Goal: Information Seeking & Learning: Learn about a topic

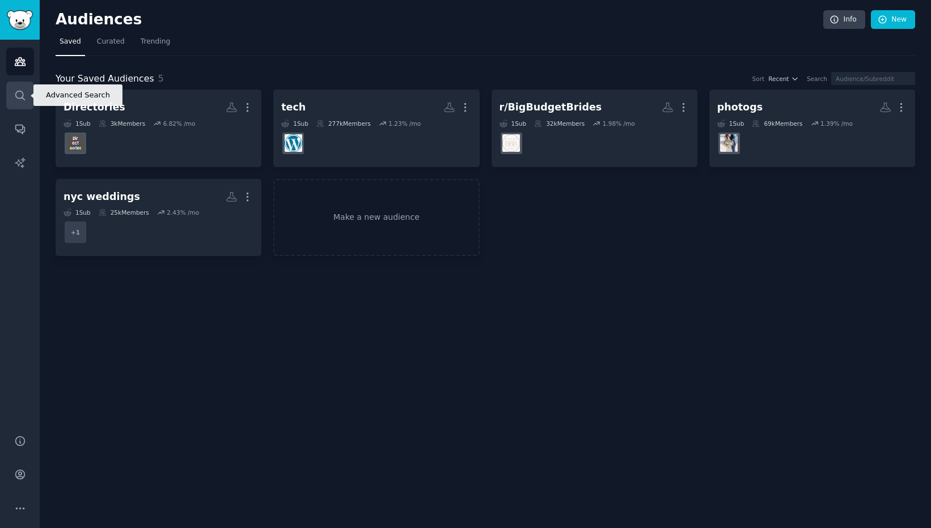
click at [24, 91] on icon "Sidebar" at bounding box center [20, 96] width 12 height 12
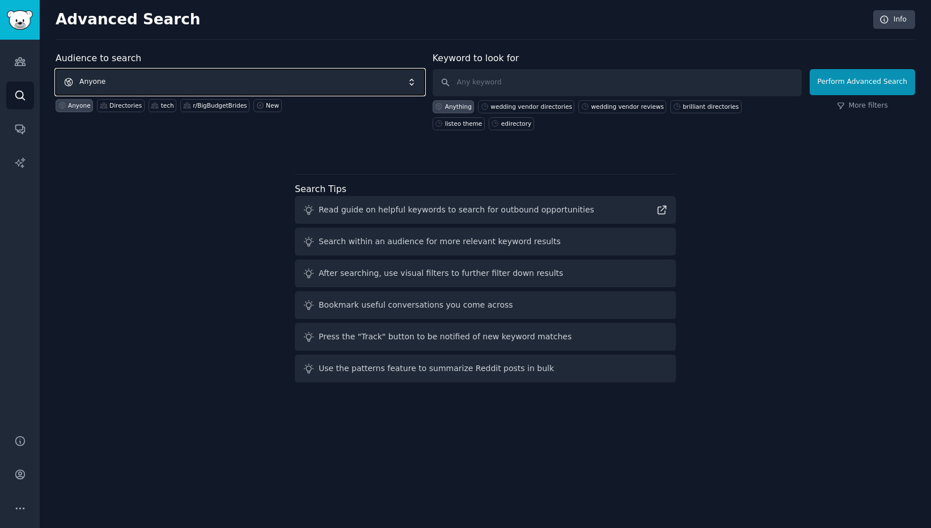
click at [143, 77] on span "Anyone" at bounding box center [240, 82] width 369 height 26
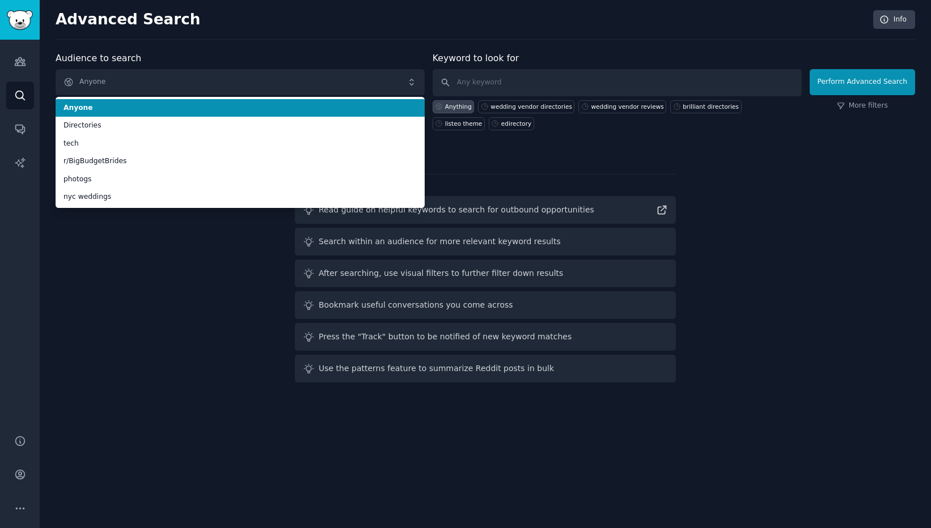
click at [172, 111] on span "Anyone" at bounding box center [239, 108] width 353 height 10
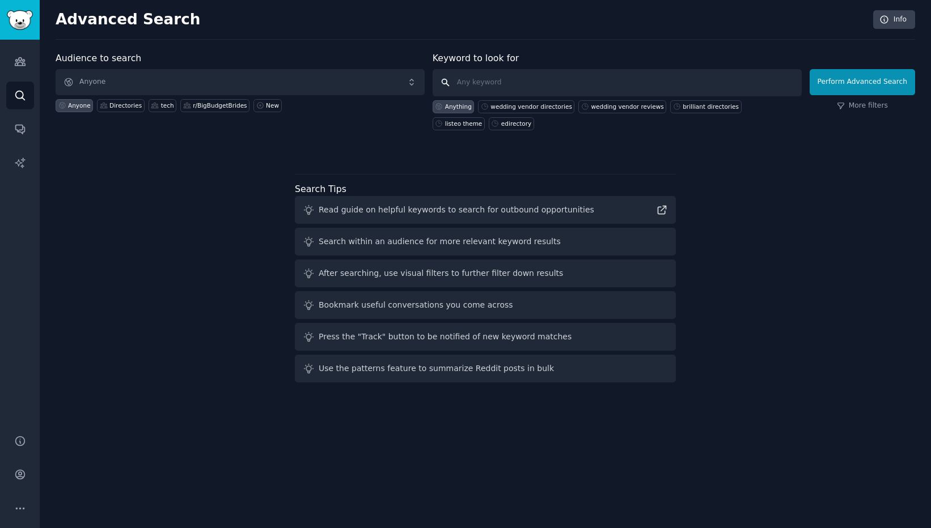
click at [497, 84] on input "text" at bounding box center [616, 82] width 369 height 27
type input "paperbell"
click button "Perform Advanced Search" at bounding box center [861, 82] width 105 height 26
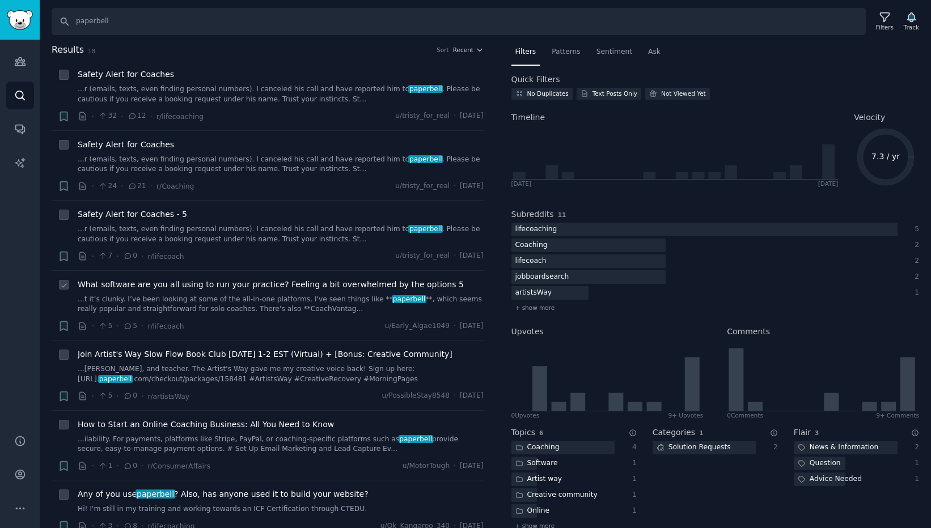
click at [288, 297] on link "...t it’s clunky. I’ve been looking at some of the all-in-one platforms. I've s…" at bounding box center [281, 305] width 406 height 20
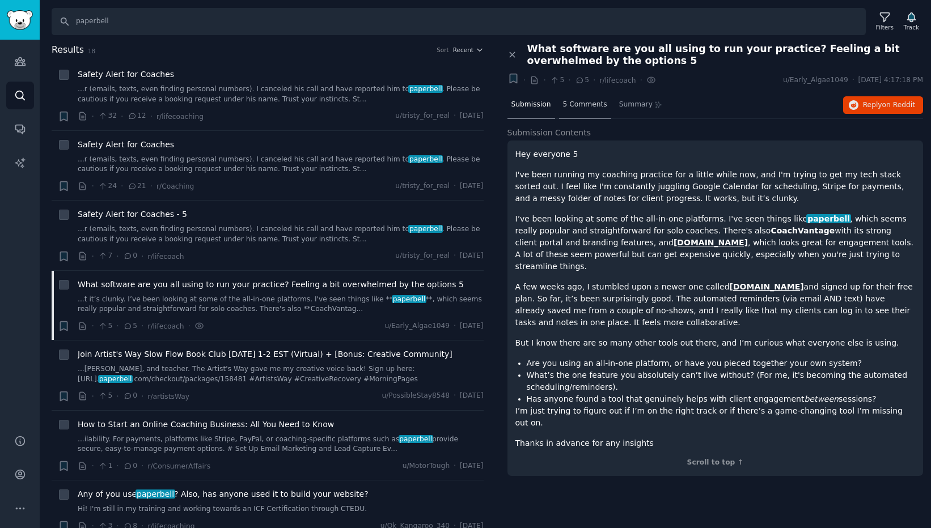
click at [588, 104] on span "5 Comments" at bounding box center [585, 105] width 44 height 10
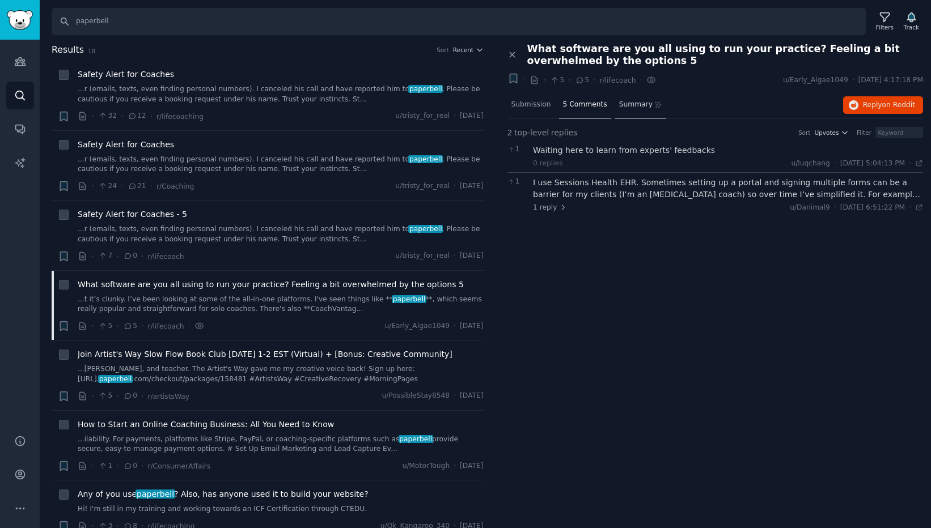
click at [635, 104] on span "Summary" at bounding box center [635, 105] width 33 height 10
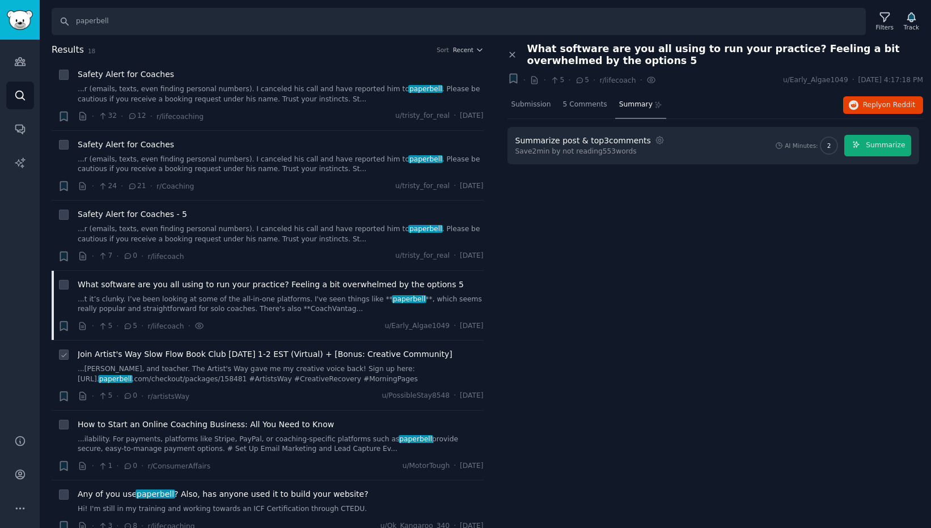
click at [214, 378] on link "...[PERSON_NAME], and teacher. The Artist's Way gave me my creative voice back!…" at bounding box center [281, 374] width 406 height 20
click at [275, 386] on div "Join Artist's Way Slow Flow Book Club [DATE] 1-2 EST (Virtual) + [Bonus: Creati…" at bounding box center [281, 376] width 406 height 54
click at [275, 374] on link "...[PERSON_NAME], and teacher. The Artist's Way gave me my creative voice back!…" at bounding box center [281, 374] width 406 height 20
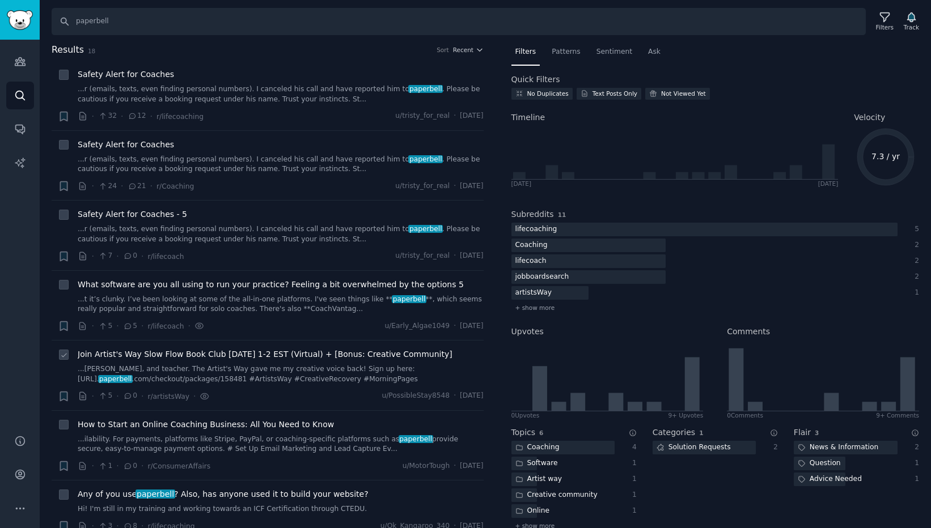
click at [258, 354] on span "Join Artist's Way Slow Flow Book Club [DATE] 1-2 EST (Virtual) + [Bonus: Creati…" at bounding box center [265, 355] width 375 height 12
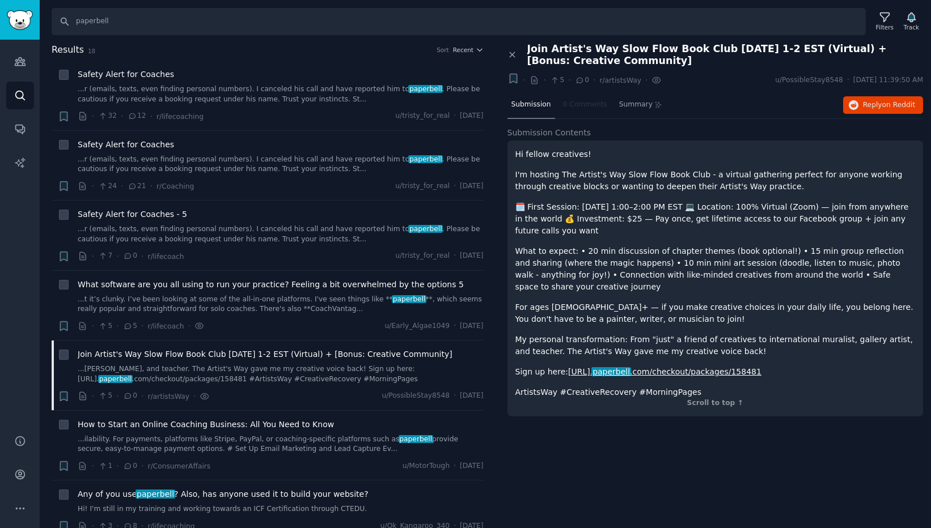
click at [662, 367] on link "[URL]. paperbell .com/checkout/packages/158481" at bounding box center [664, 371] width 193 height 9
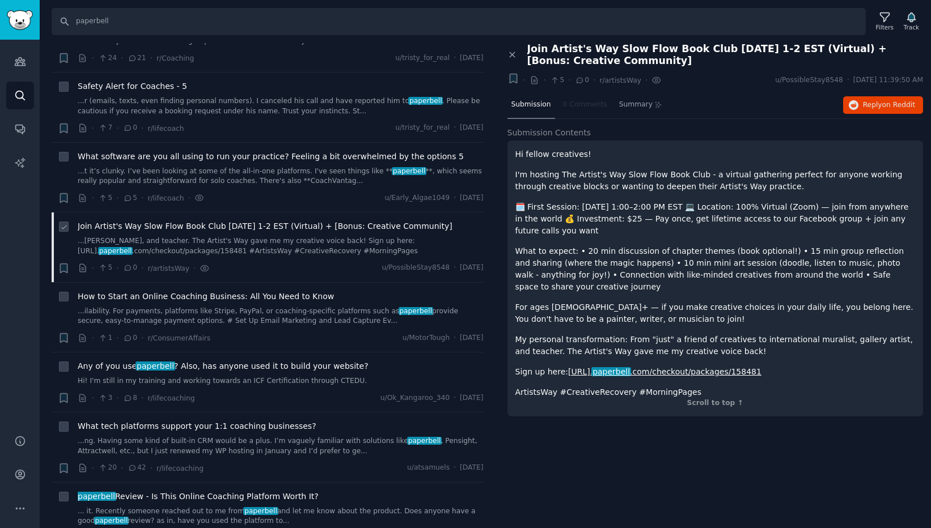
scroll to position [149, 0]
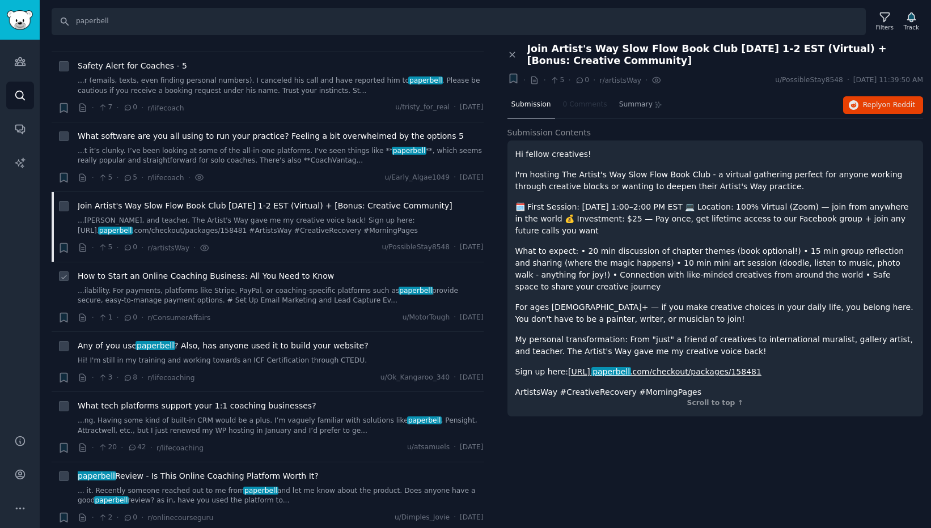
click at [214, 274] on span "How to Start an Online Coaching Business: All You Need to Know" at bounding box center [206, 276] width 256 height 12
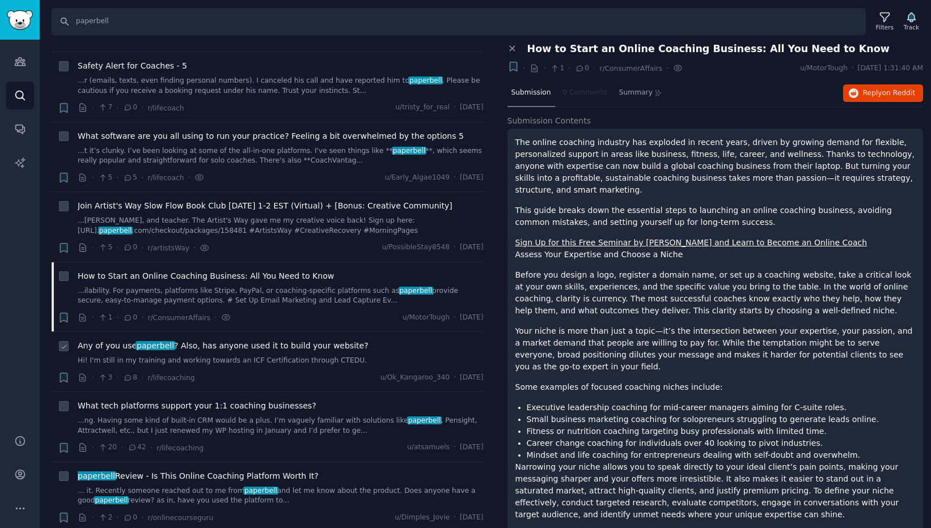
click at [236, 345] on span "Any of you use paperbell ? Also, has anyone used it to build your website?" at bounding box center [223, 346] width 291 height 12
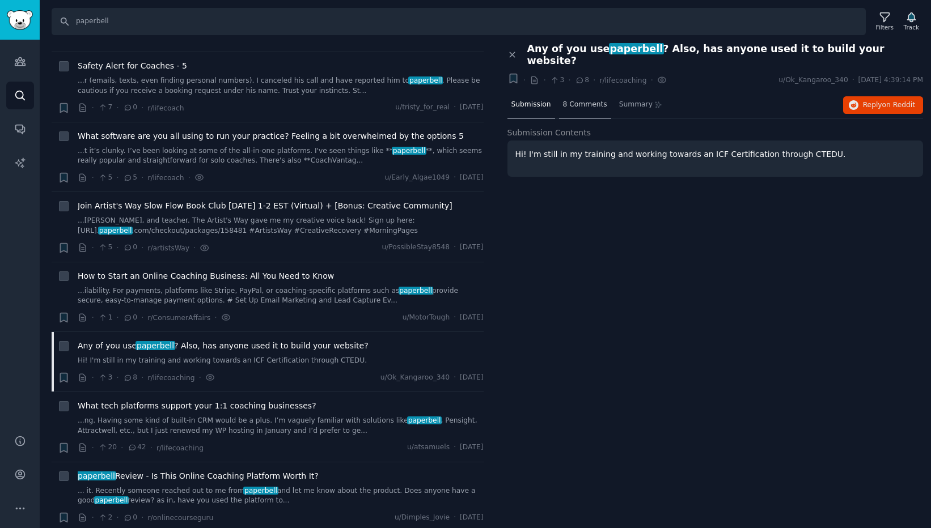
click at [583, 100] on span "8 Comments" at bounding box center [585, 105] width 44 height 10
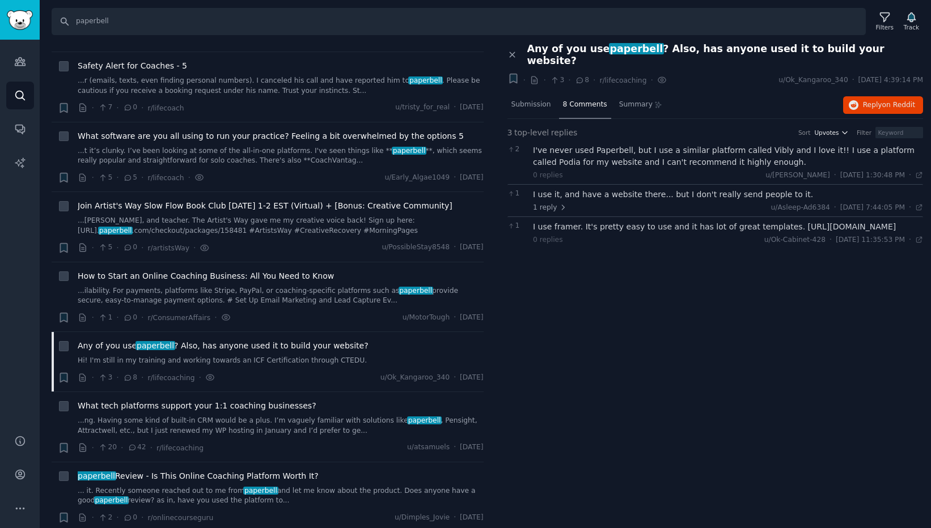
click at [845, 129] on icon "button" at bounding box center [845, 133] width 8 height 8
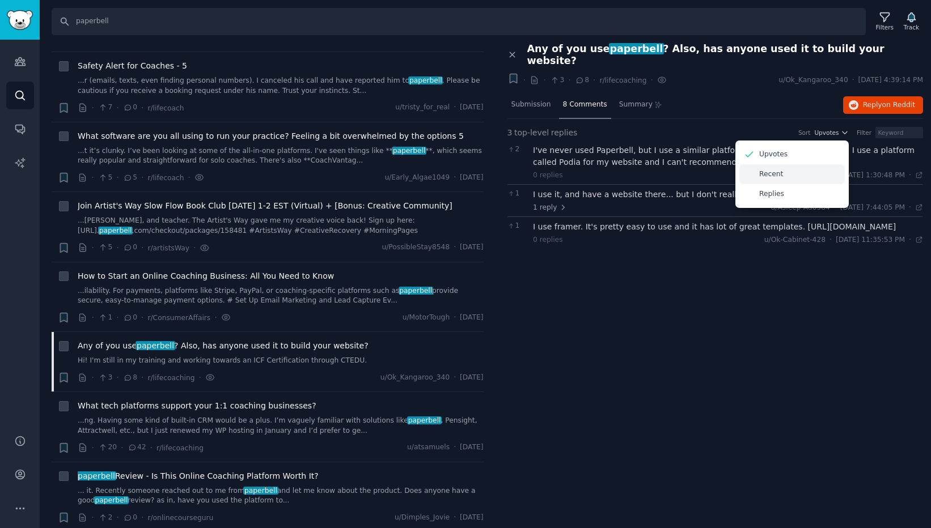
click at [773, 169] on p "Recent" at bounding box center [771, 174] width 24 height 10
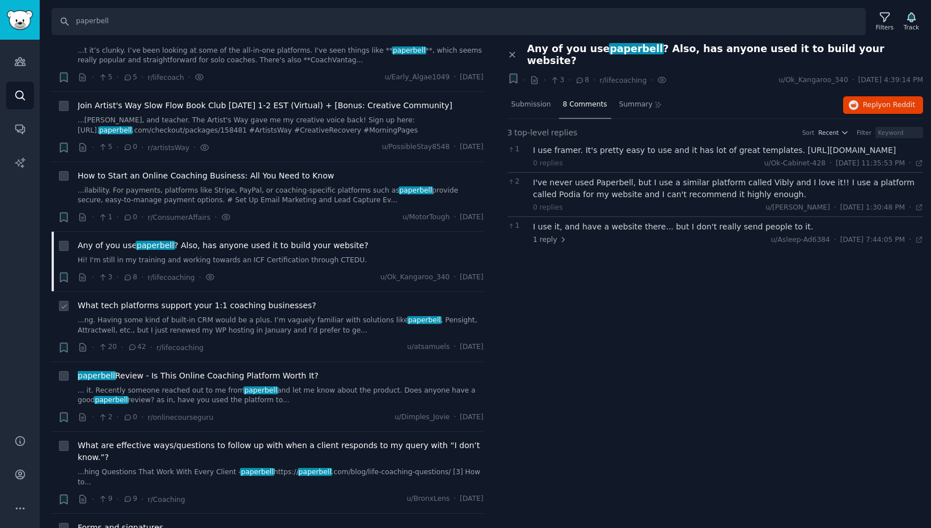
scroll to position [281, 0]
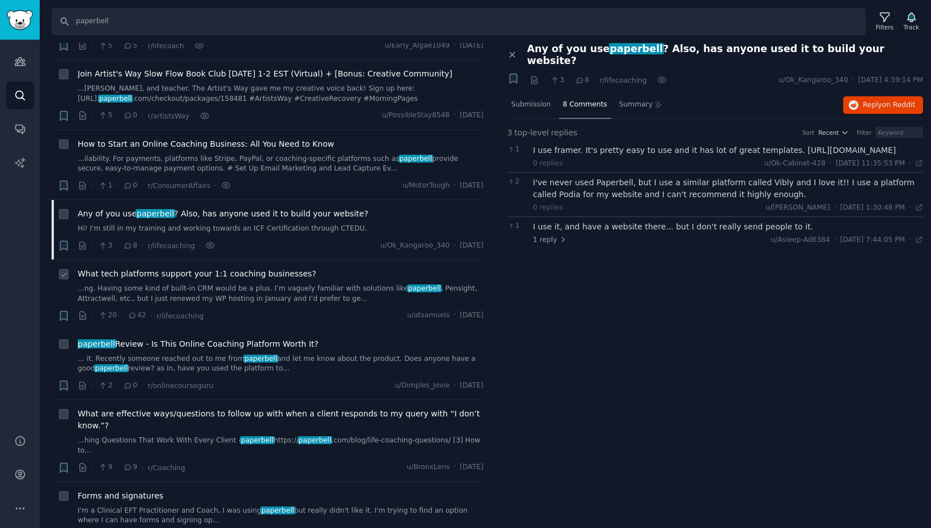
click at [206, 274] on span "What tech platforms support your 1:1 coaching businesses?" at bounding box center [197, 274] width 239 height 12
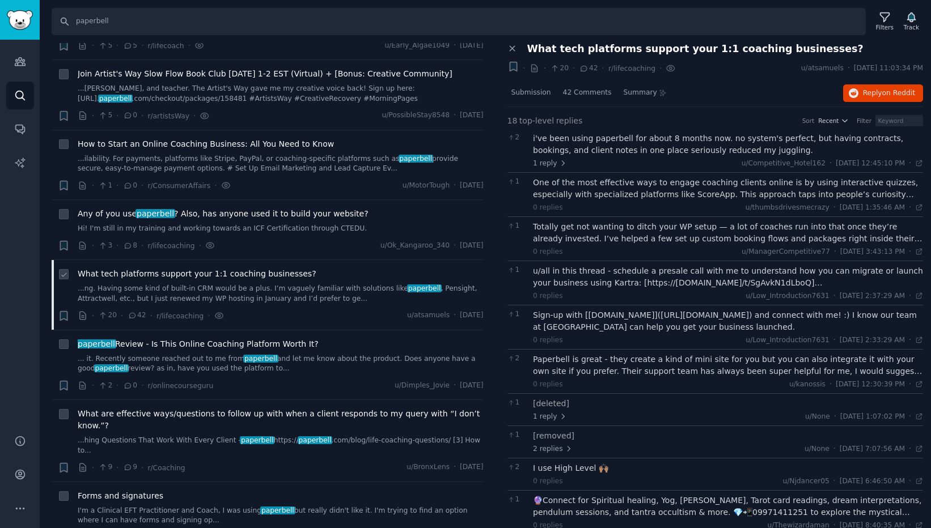
click at [218, 286] on link "...ng. Having some kind of built-in CRM would be a plus. I’m vaguely familiar w…" at bounding box center [281, 294] width 406 height 20
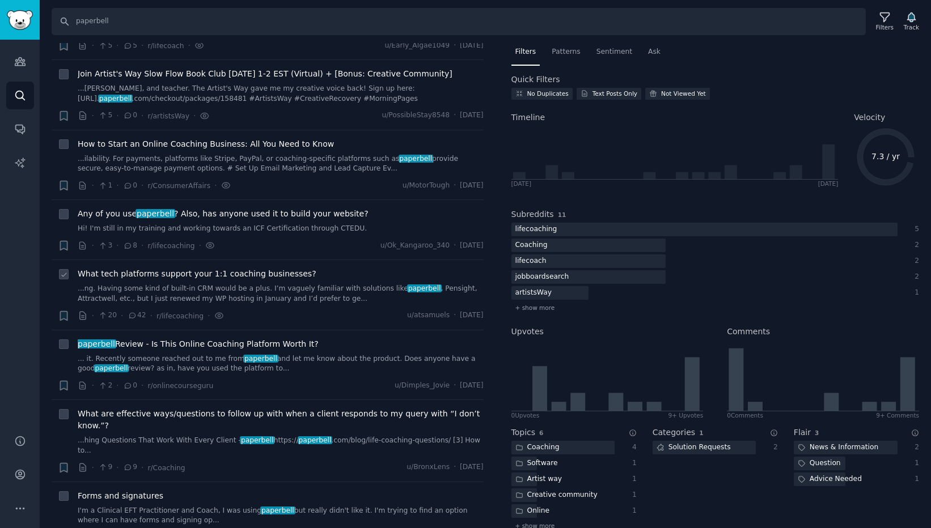
click at [268, 295] on link "...ng. Having some kind of built-in CRM would be a plus. I’m vaguely familiar w…" at bounding box center [281, 294] width 406 height 20
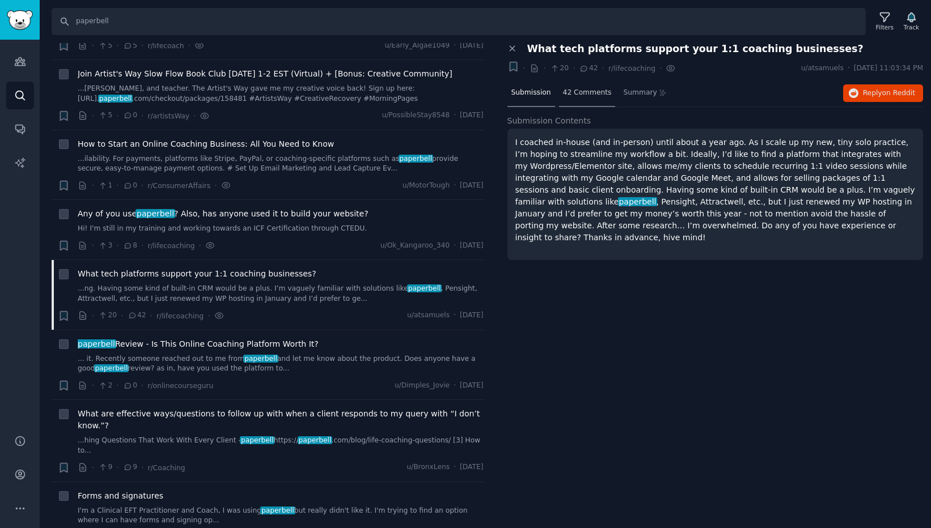
click at [582, 93] on span "42 Comments" at bounding box center [587, 93] width 49 height 10
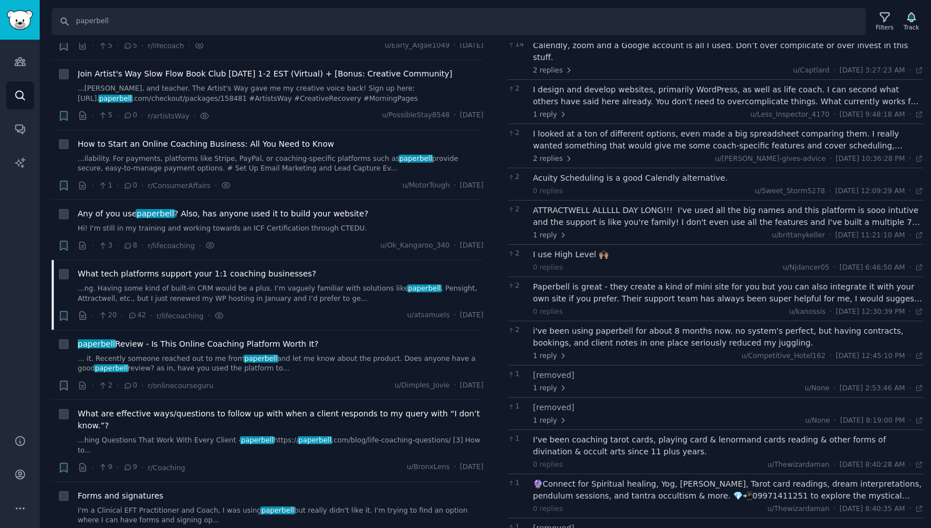
scroll to position [94, 0]
click at [716, 213] on div "ATTRACTWELL ALLLLL DAY LONG!!! I've used all the big names and this platform is…" at bounding box center [728, 215] width 390 height 24
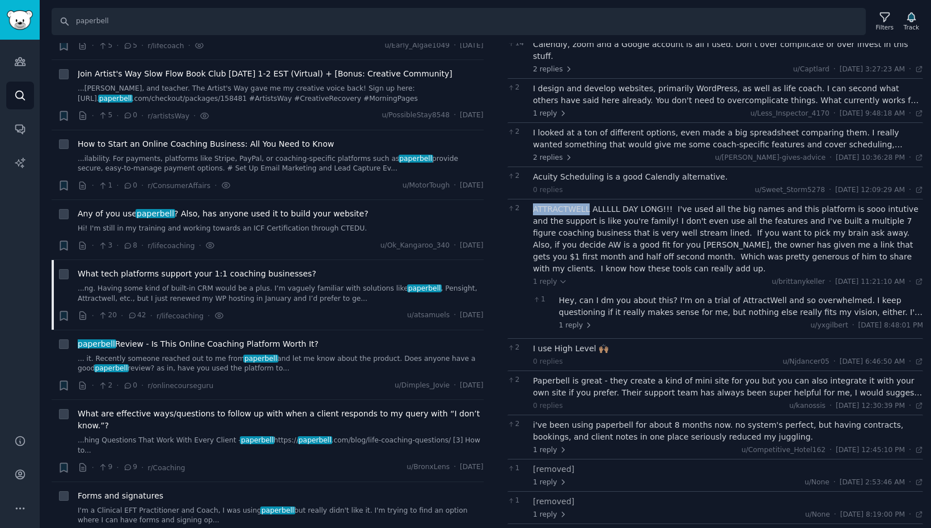
drag, startPoint x: 588, startPoint y: 197, endPoint x: 532, endPoint y: 201, distance: 56.8
click at [532, 201] on div "2 ATTRACTWELL ALLLLL DAY LONG!!! I've used all the big names and this platform …" at bounding box center [715, 268] width 416 height 139
copy div "ATTRACTWELL"
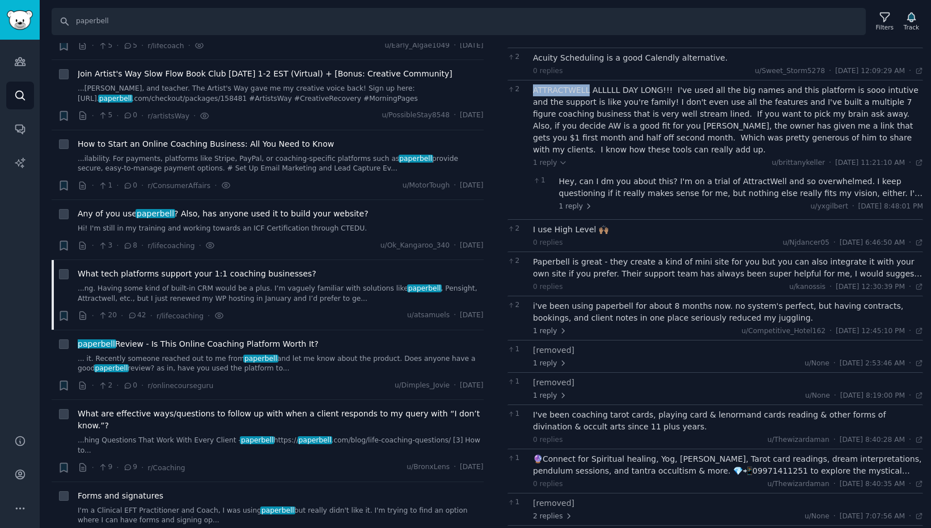
scroll to position [221, 0]
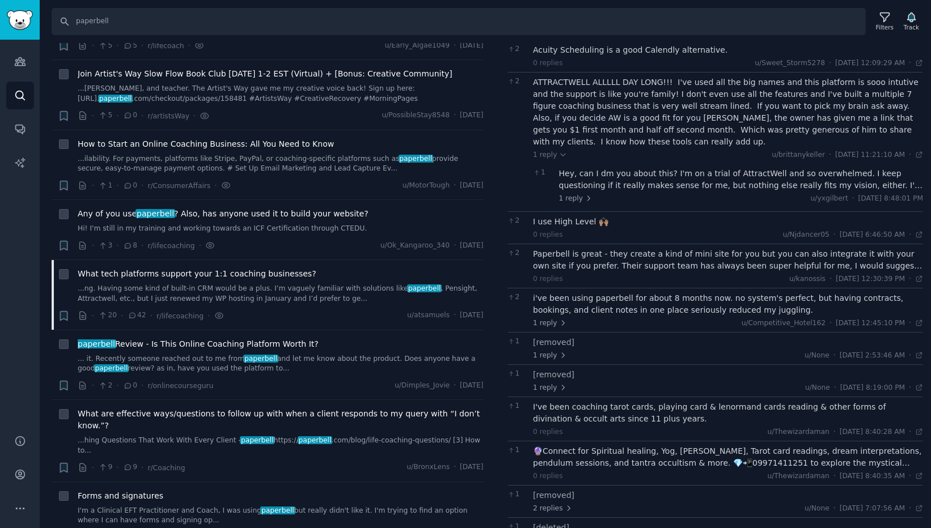
click at [711, 248] on div "Paperbell is great - they create a kind of mini site for you but you can also i…" at bounding box center [728, 260] width 390 height 24
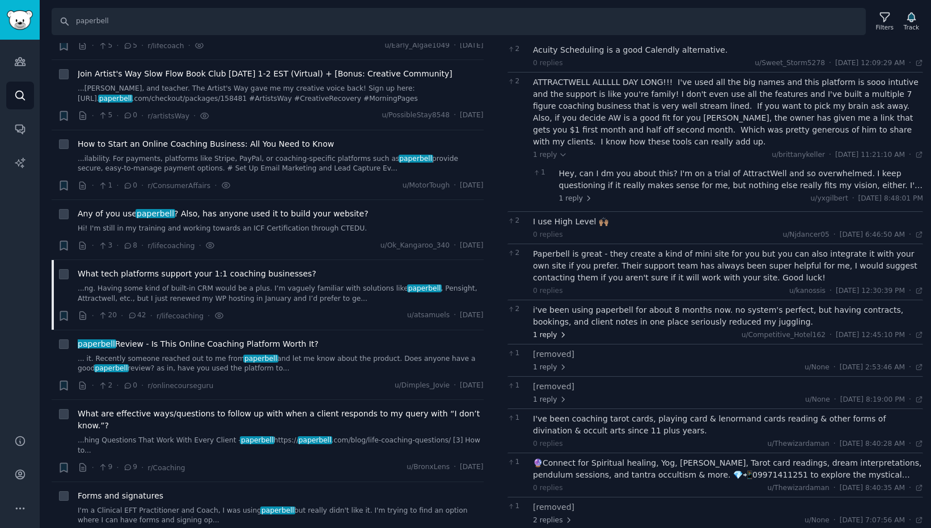
click at [553, 330] on span "1 reply" at bounding box center [550, 335] width 34 height 10
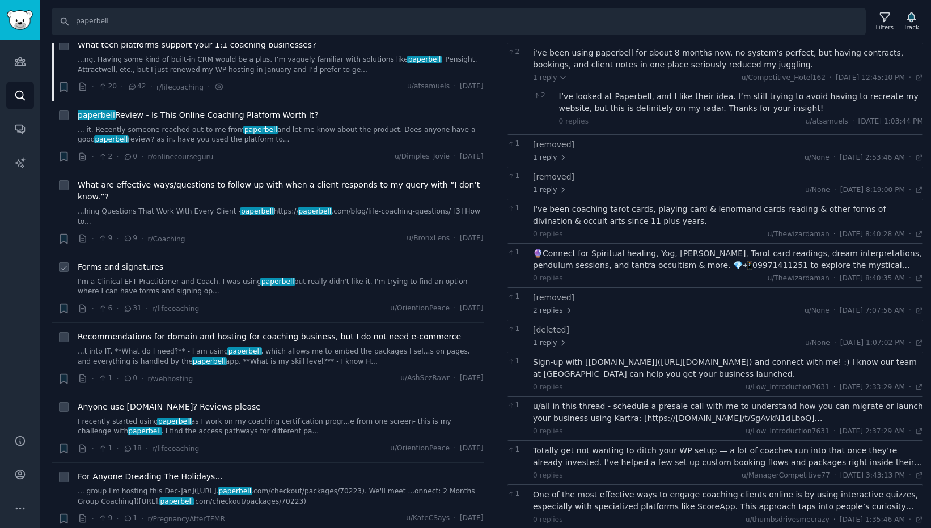
scroll to position [524, 0]
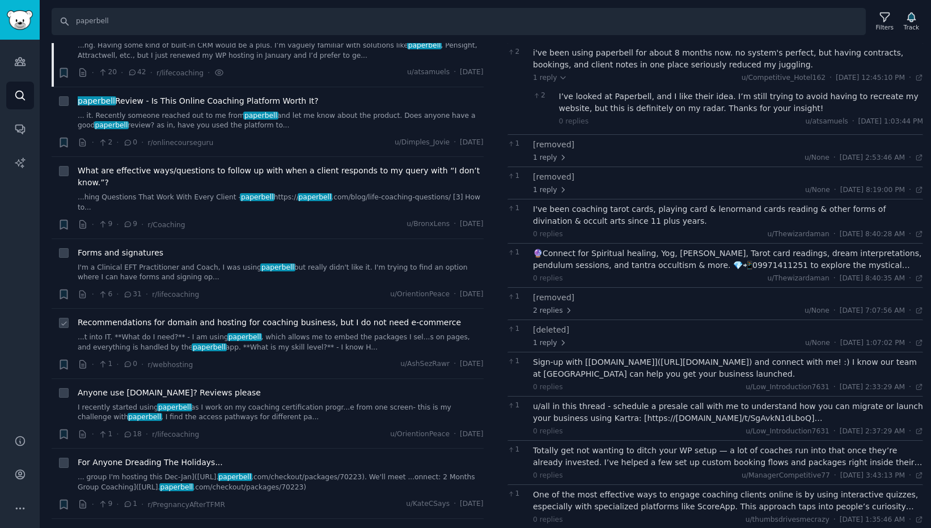
click at [296, 360] on div "· 1 · 0 · r/webhosting u/AshSezRawr · [DATE]" at bounding box center [281, 365] width 406 height 12
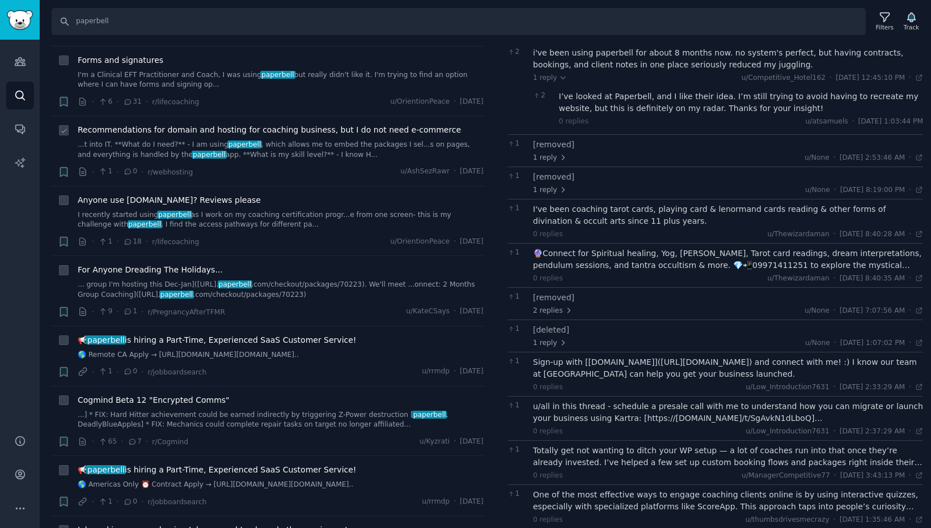
scroll to position [719, 0]
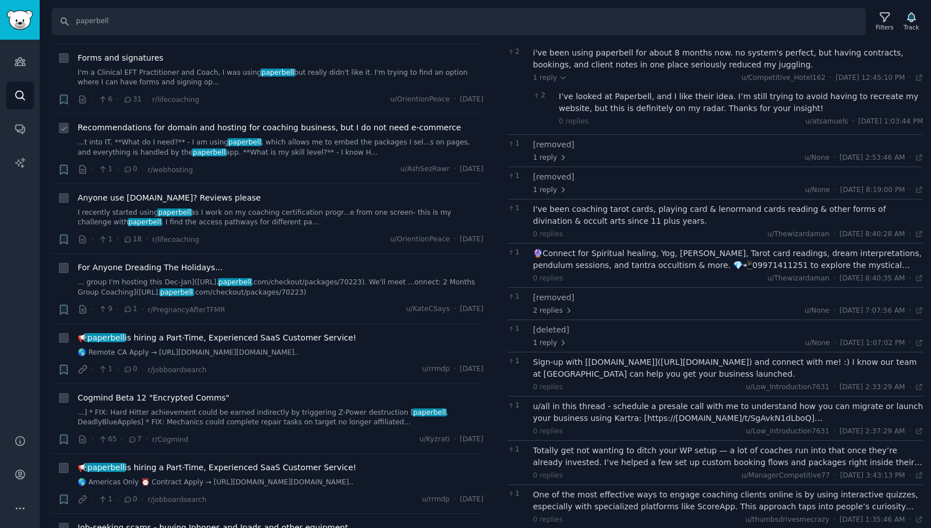
click at [294, 145] on link "...t into IT. **What do I need?** - I am using paperbell , which allows me to e…" at bounding box center [281, 148] width 406 height 20
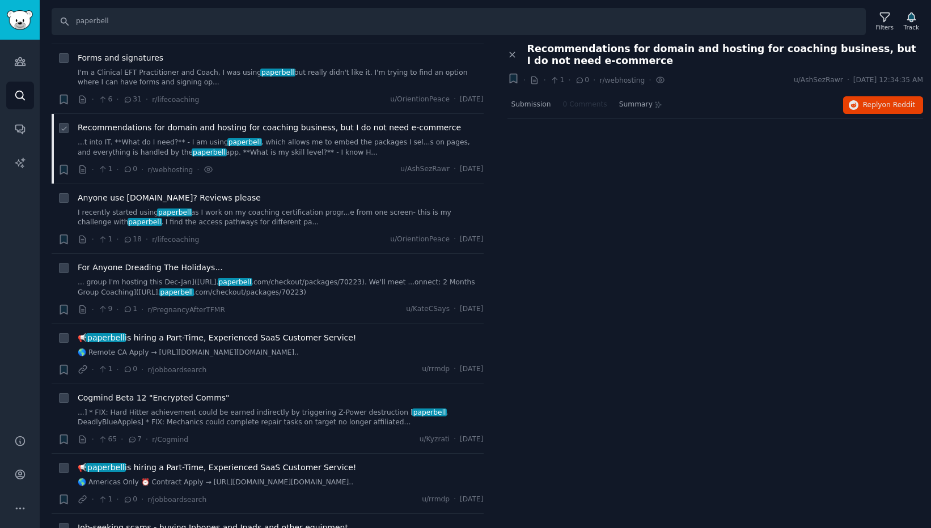
click at [283, 138] on link "...t into IT. **What do I need?** - I am using paperbell , which allows me to e…" at bounding box center [281, 148] width 406 height 20
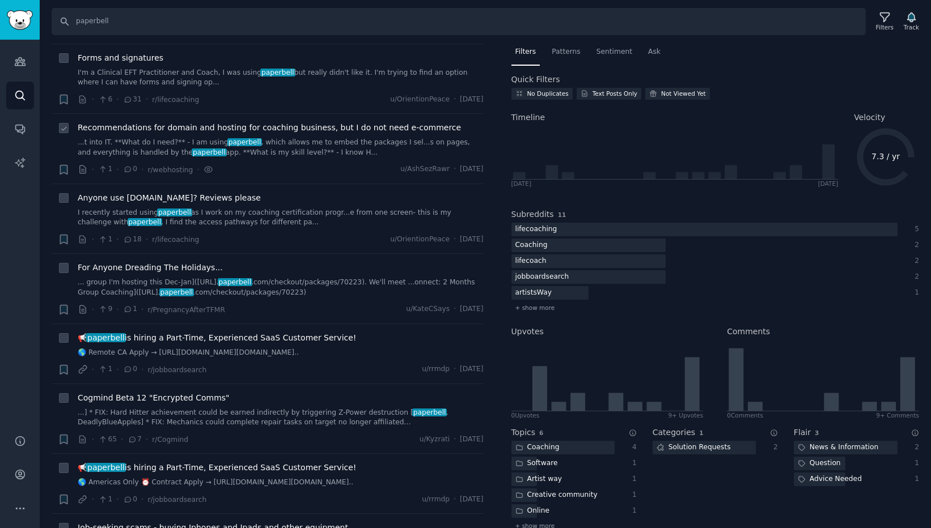
click at [202, 138] on link "...t into IT. **What do I need?** - I am using paperbell , which allows me to e…" at bounding box center [281, 148] width 406 height 20
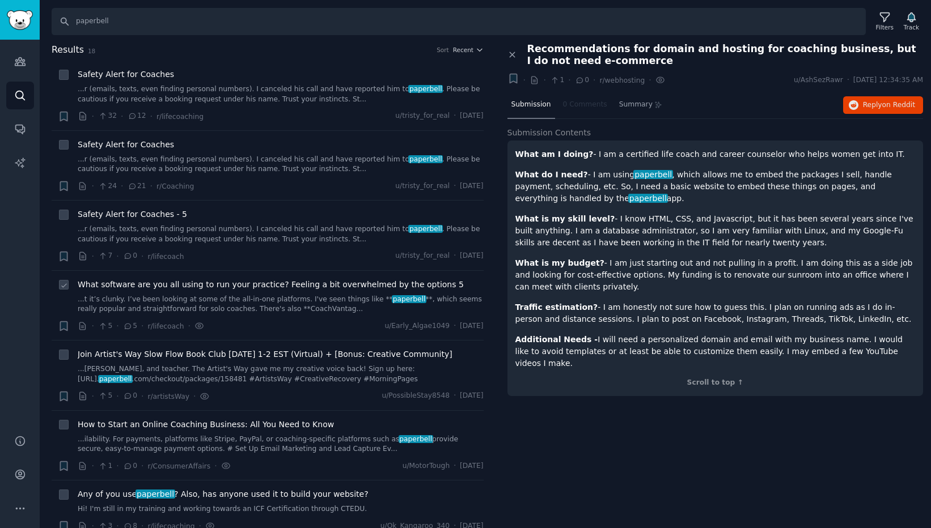
click at [185, 300] on link "...t it’s clunky. I’ve been looking at some of the all-in-one platforms. I've s…" at bounding box center [281, 305] width 406 height 20
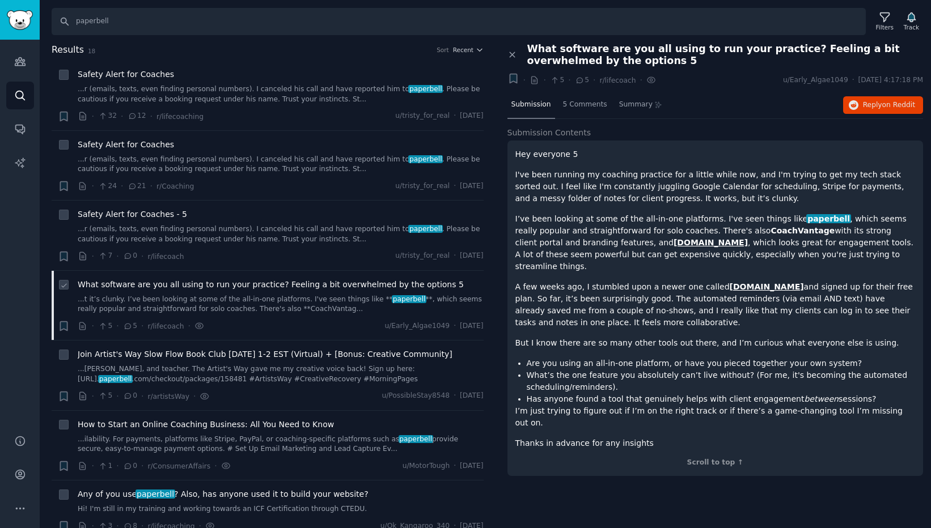
click at [175, 293] on div "What software are you all using to run your practice? Feeling a bit overwhelmed…" at bounding box center [281, 297] width 406 height 36
click at [122, 22] on input "paperbell" at bounding box center [459, 21] width 814 height 27
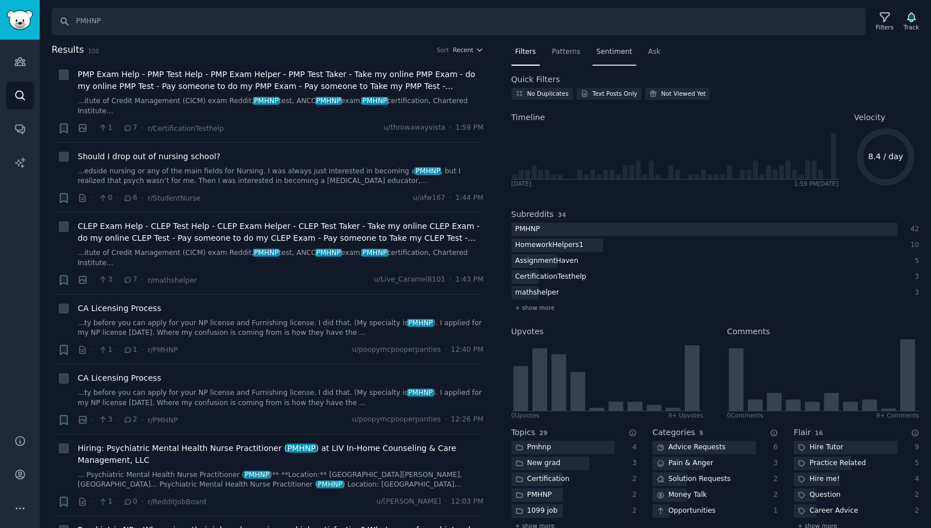
click at [617, 54] on span "Sentiment" at bounding box center [614, 52] width 36 height 10
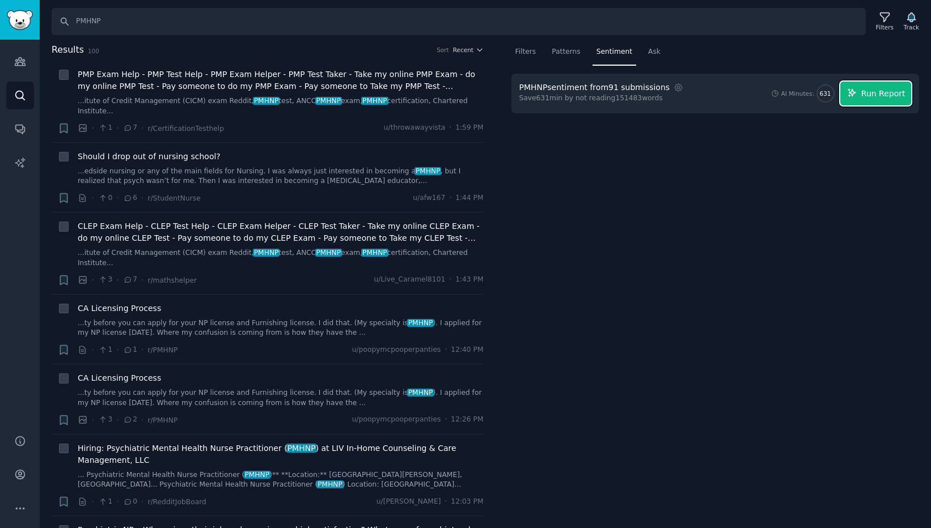
click at [883, 88] on span "Run Report" at bounding box center [883, 94] width 44 height 12
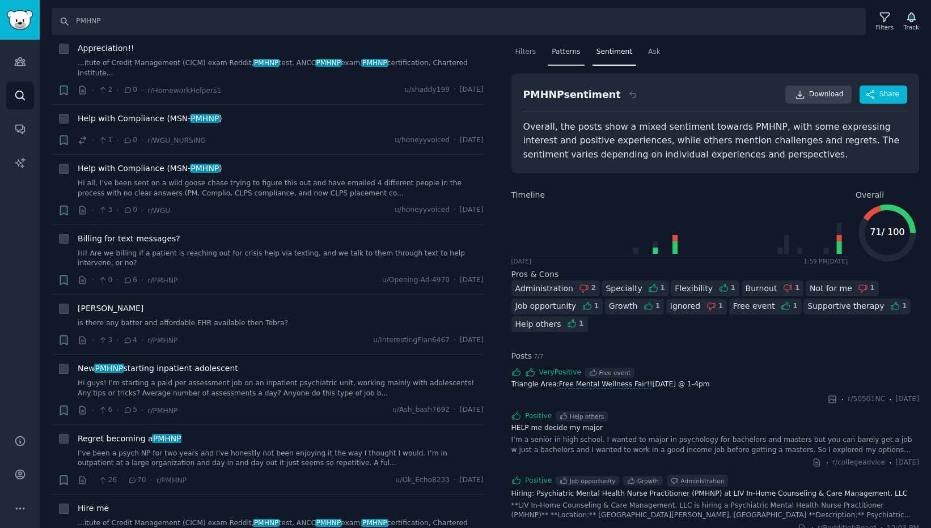
click at [565, 53] on span "Patterns" at bounding box center [566, 52] width 28 height 10
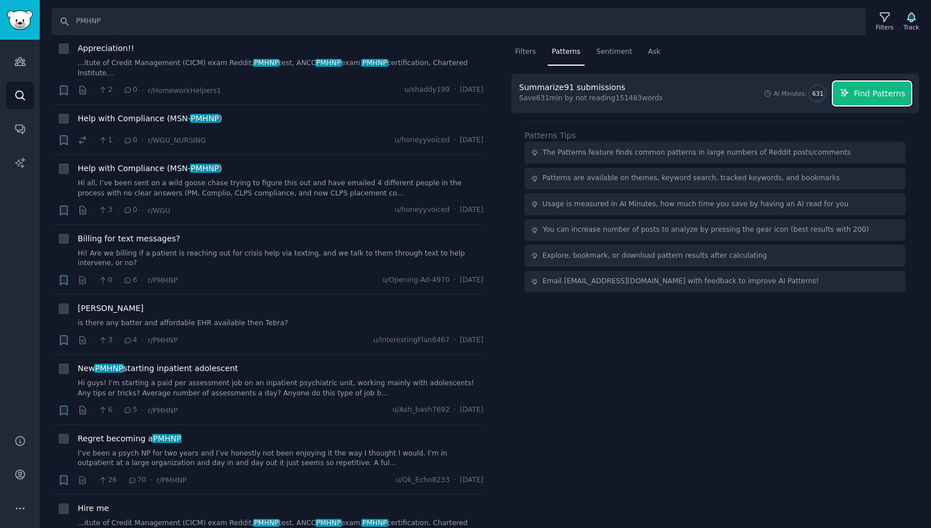
click at [877, 94] on span "Find Patterns" at bounding box center [880, 94] width 52 height 12
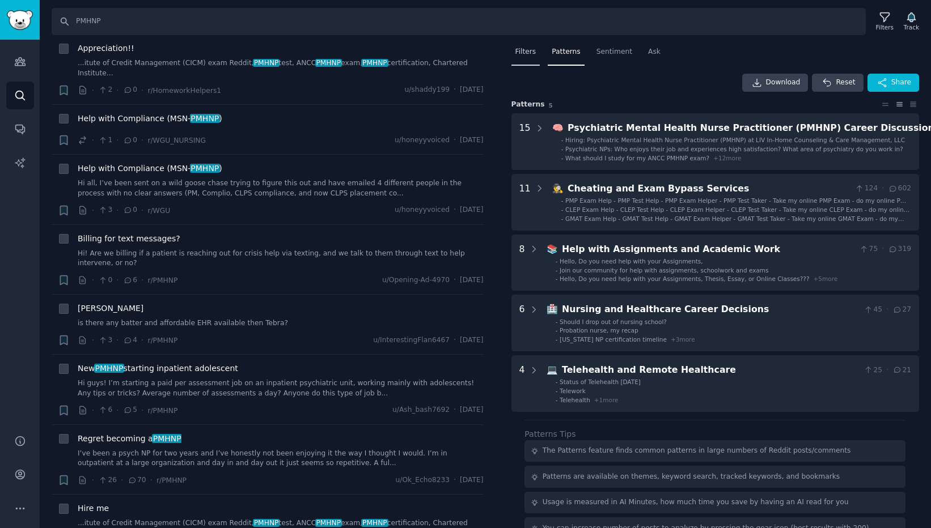
click at [524, 49] on span "Filters" at bounding box center [525, 52] width 21 height 10
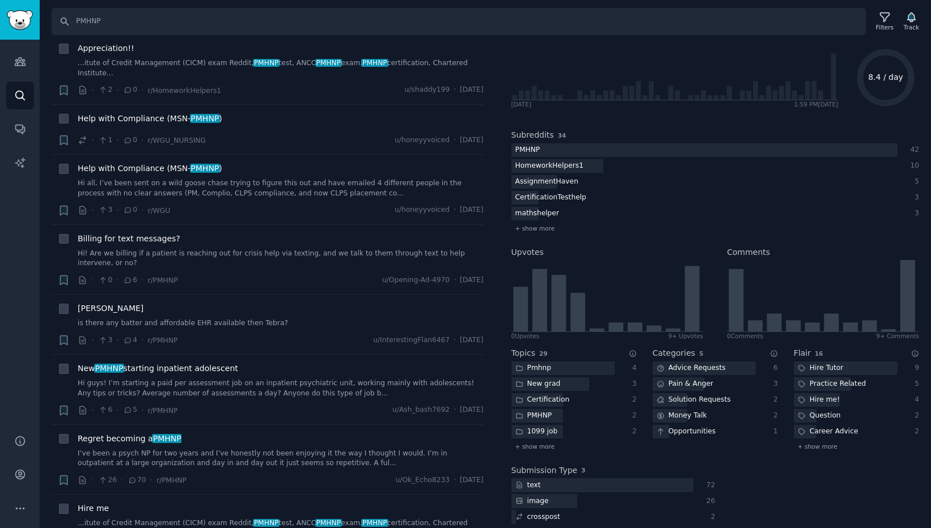
scroll to position [89, 0]
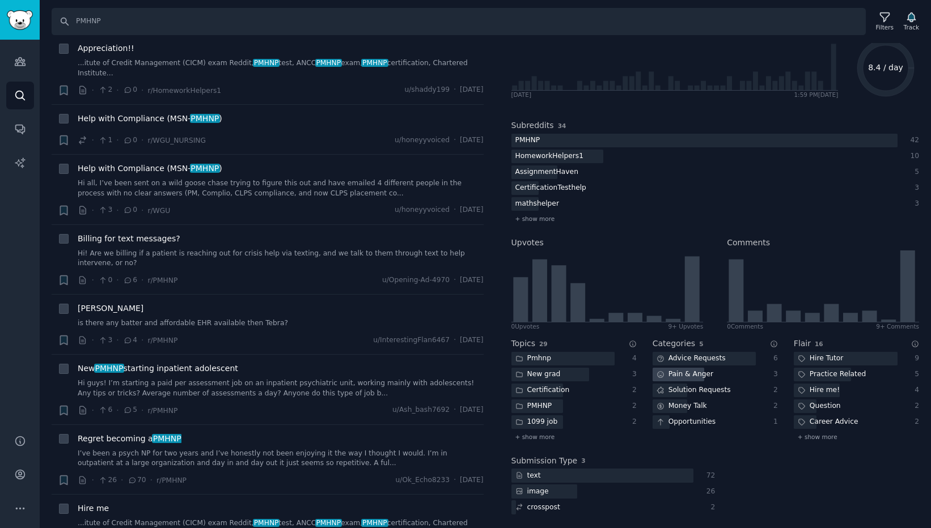
click at [688, 372] on div "Pain & Anger" at bounding box center [684, 375] width 65 height 14
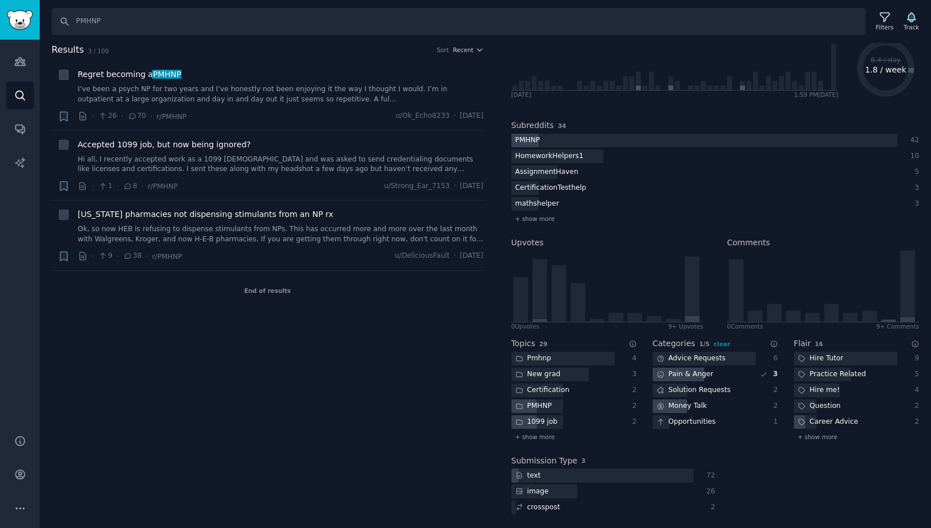
click at [688, 407] on div "Money Talk" at bounding box center [681, 407] width 58 height 14
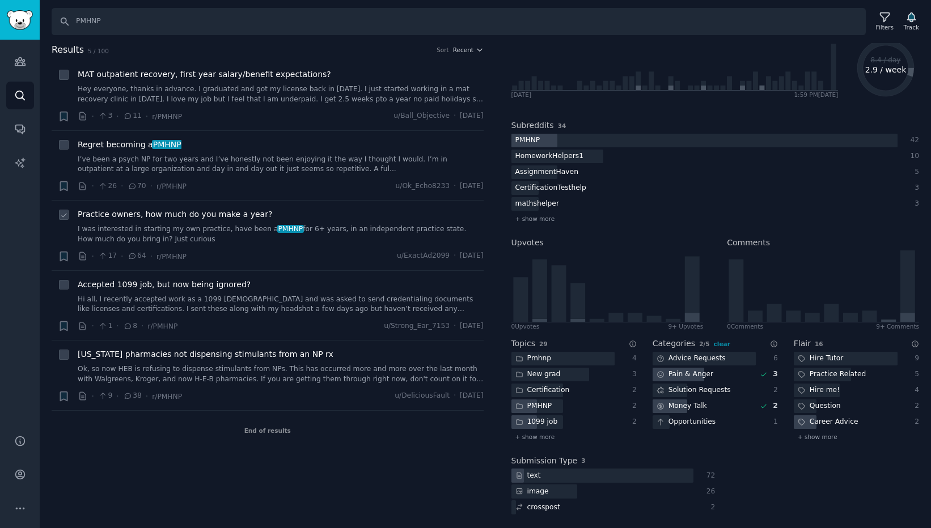
click at [166, 234] on link "I was interested in starting my own practice, have been a PMHNP for 6+ years, i…" at bounding box center [281, 234] width 406 height 20
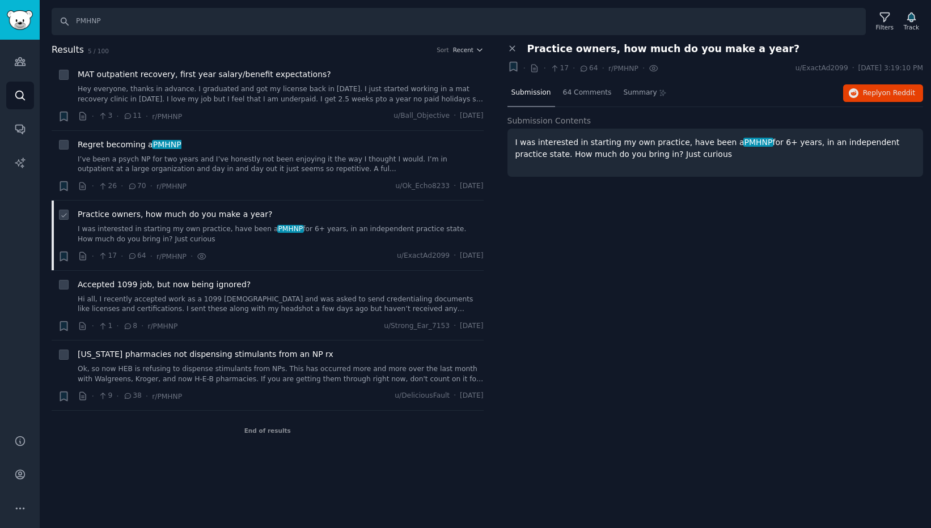
click at [135, 235] on link "I was interested in starting my own practice, have been a PMHNP for 6+ years, i…" at bounding box center [281, 234] width 406 height 20
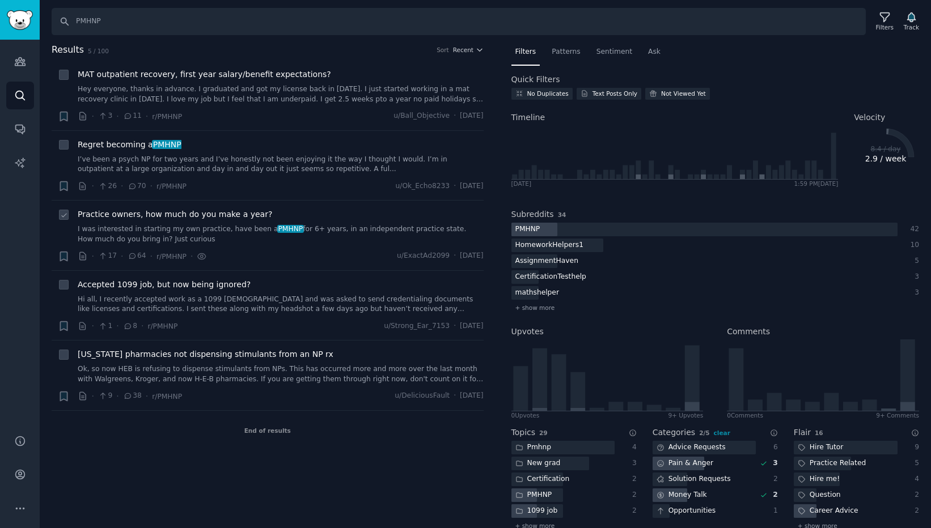
click at [144, 235] on link "I was interested in starting my own practice, have been a PMHNP for 6+ years, i…" at bounding box center [281, 234] width 406 height 20
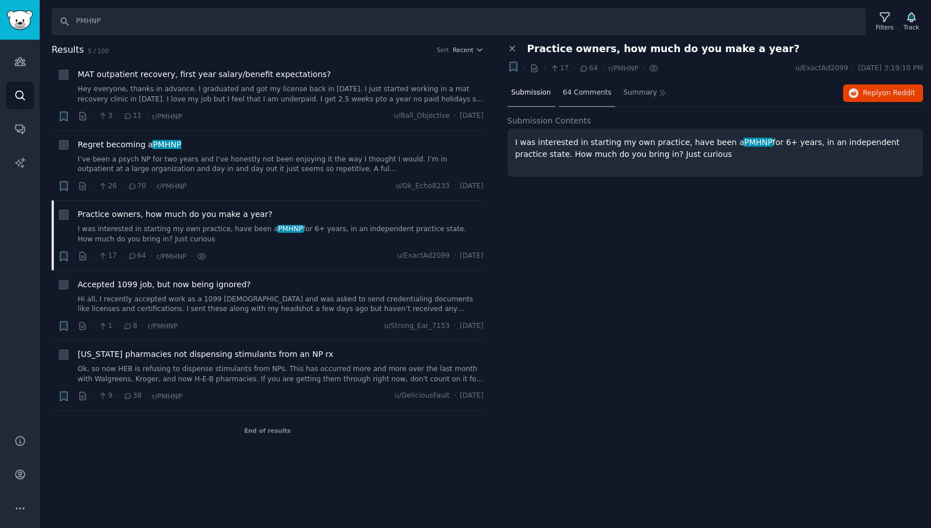
click at [587, 88] on span "64 Comments" at bounding box center [587, 93] width 49 height 10
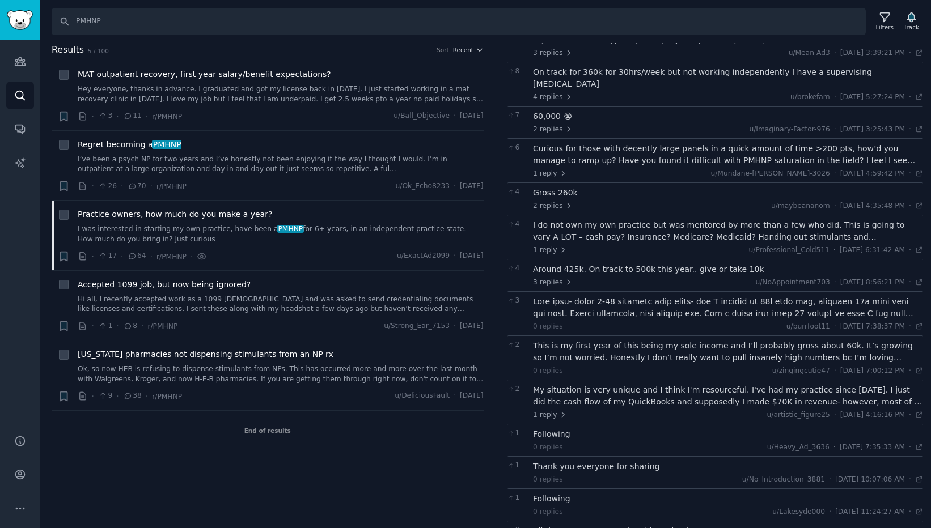
scroll to position [135, 0]
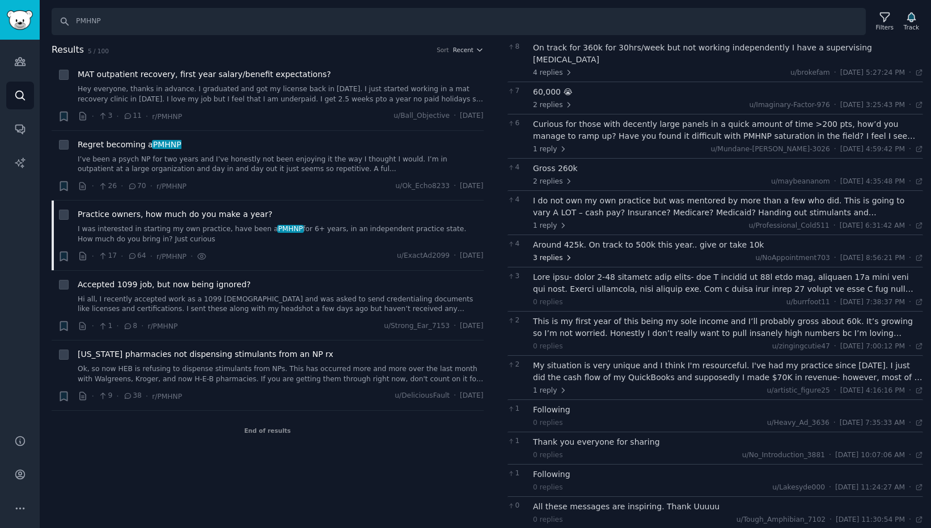
click at [565, 254] on icon at bounding box center [569, 258] width 8 height 8
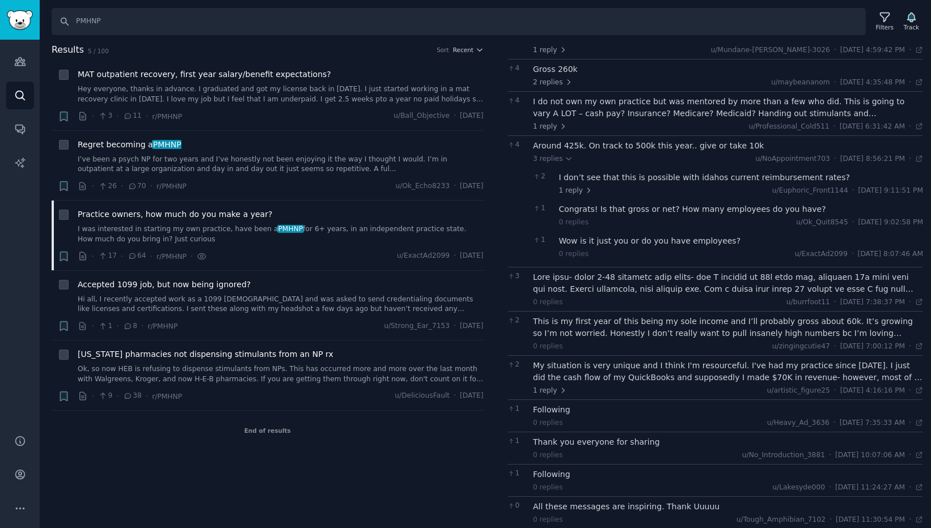
scroll to position [0, 0]
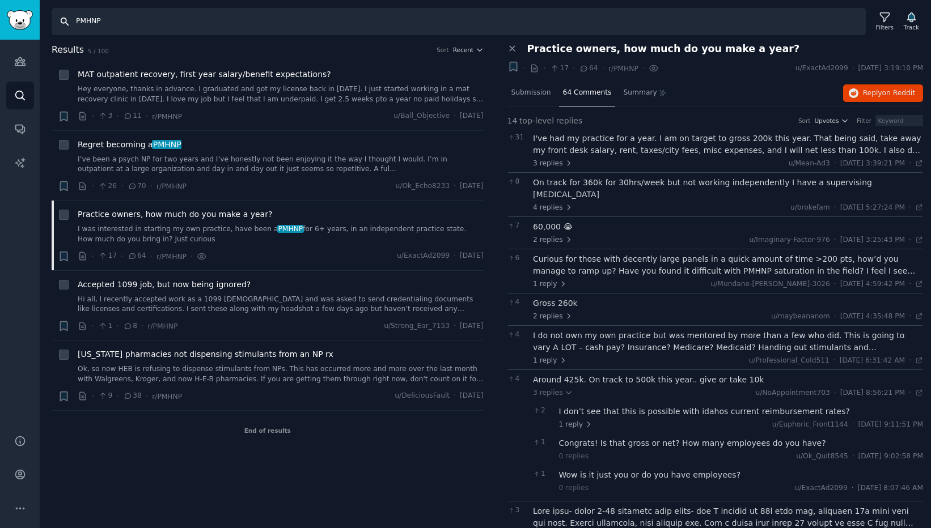
click at [167, 15] on input "PMHNP" at bounding box center [459, 21] width 814 height 27
click at [165, 22] on input "PMHNP" at bounding box center [459, 21] width 814 height 27
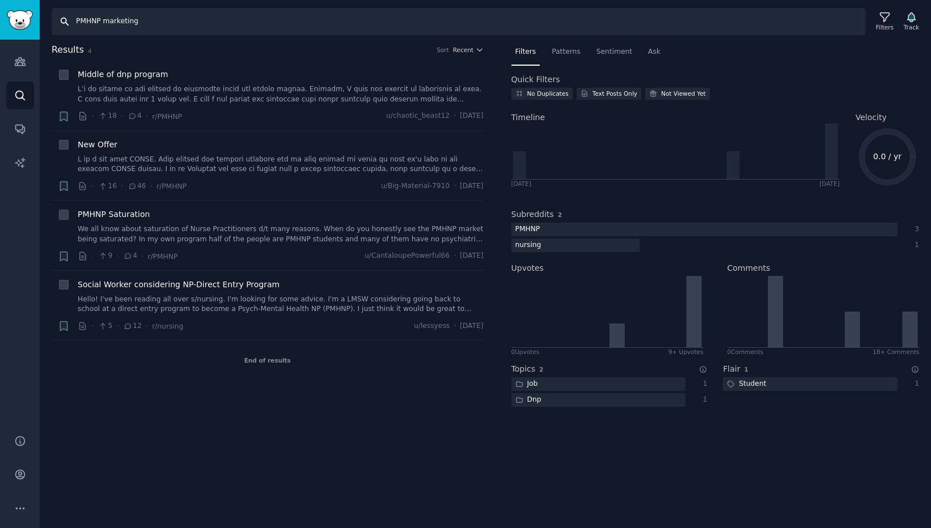
click at [128, 22] on input "PMHNP marketing" at bounding box center [459, 21] width 814 height 27
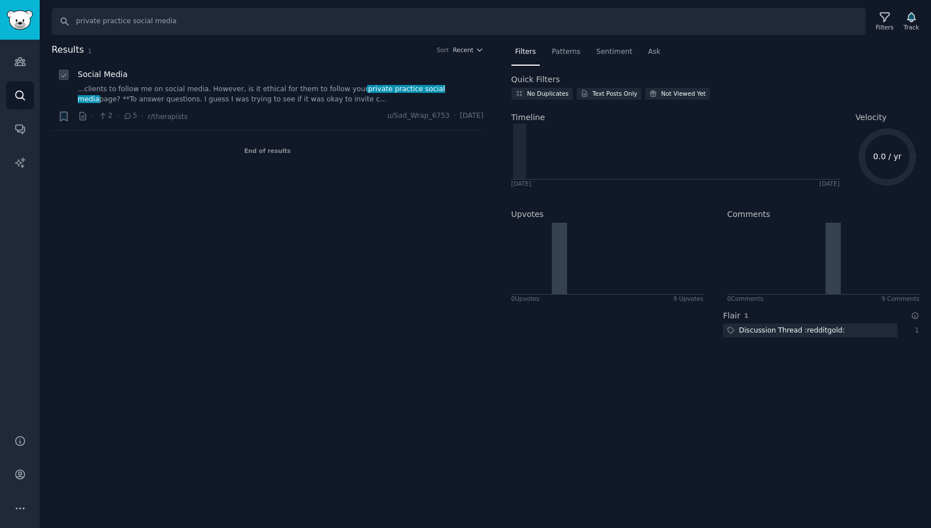
click at [292, 92] on link "...clients to follow me on social media. However, is it ethical for them to fol…" at bounding box center [281, 94] width 406 height 20
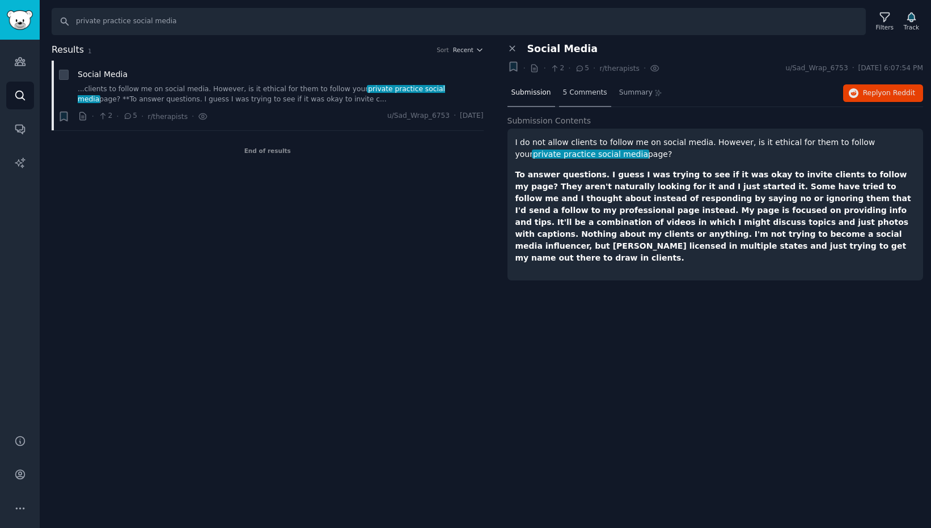
click at [583, 85] on div "5 Comments" at bounding box center [585, 93] width 52 height 27
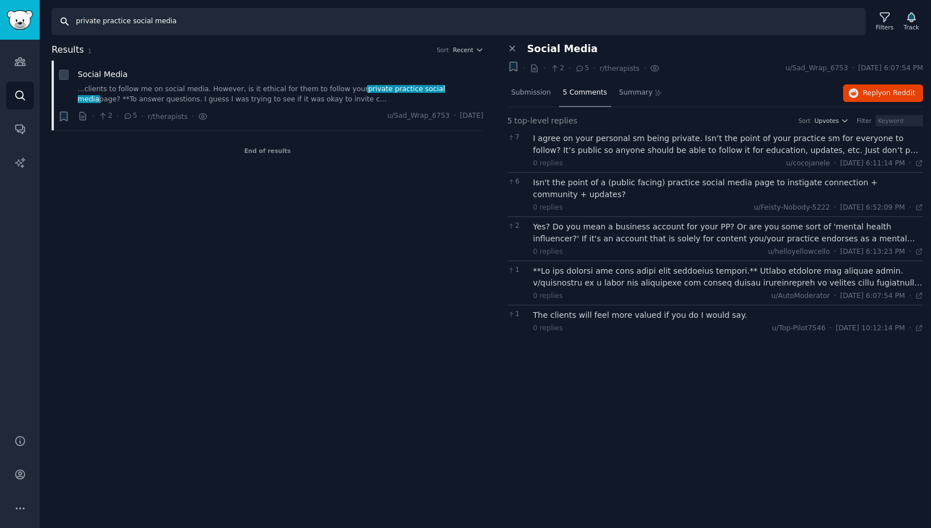
drag, startPoint x: 128, startPoint y: 22, endPoint x: 46, endPoint y: 20, distance: 82.2
click at [46, 20] on div "Search private practice social media Filters Track" at bounding box center [485, 17] width 891 height 35
click at [138, 20] on input "social media" at bounding box center [459, 21] width 814 height 27
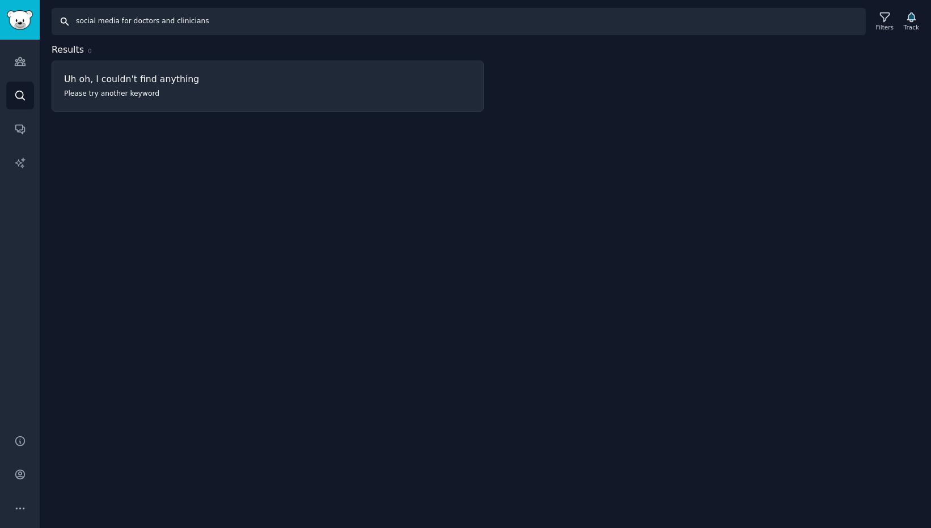
drag, startPoint x: 209, startPoint y: 23, endPoint x: 154, endPoint y: 22, distance: 54.4
click at [154, 22] on input "social media for doctors and clinicians" at bounding box center [459, 21] width 814 height 27
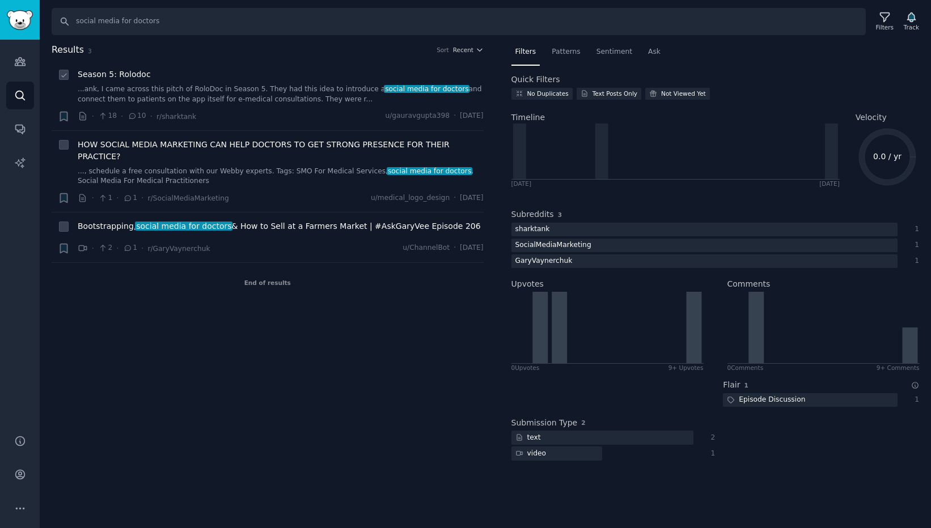
click at [239, 94] on link "...ank, I came across this pitch of RoloDoc in Season 5. They had this idea to …" at bounding box center [281, 94] width 406 height 20
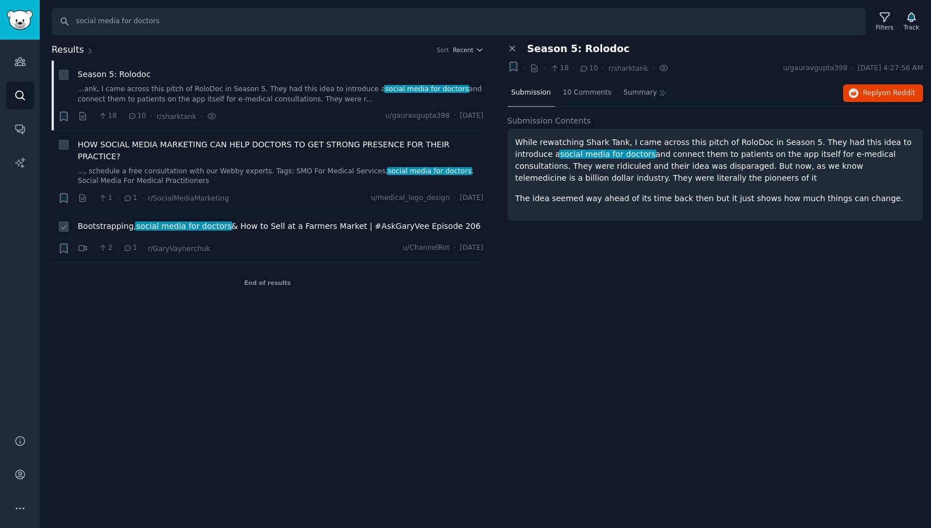
click at [291, 220] on span "Bootstrapping, social media for doctors & How to Sell at a Farmers Market | #As…" at bounding box center [279, 226] width 403 height 12
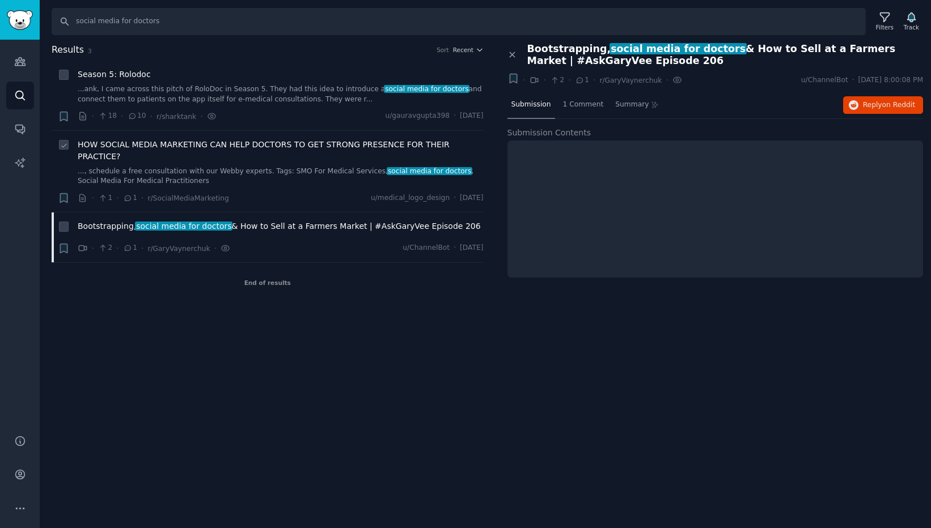
click at [270, 167] on link "..., schedule a free consultation with our Webby experts. Tags: SMO For Medical…" at bounding box center [281, 177] width 406 height 20
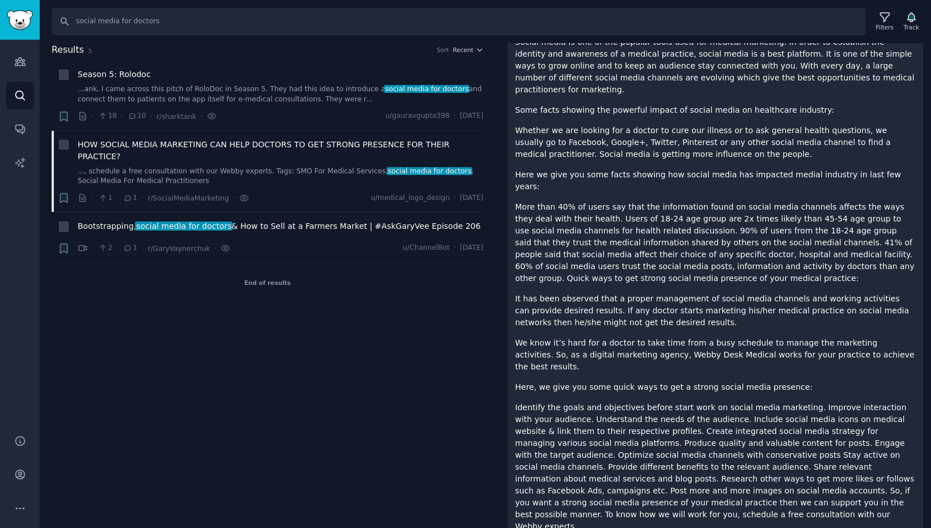
scroll to position [317, 0]
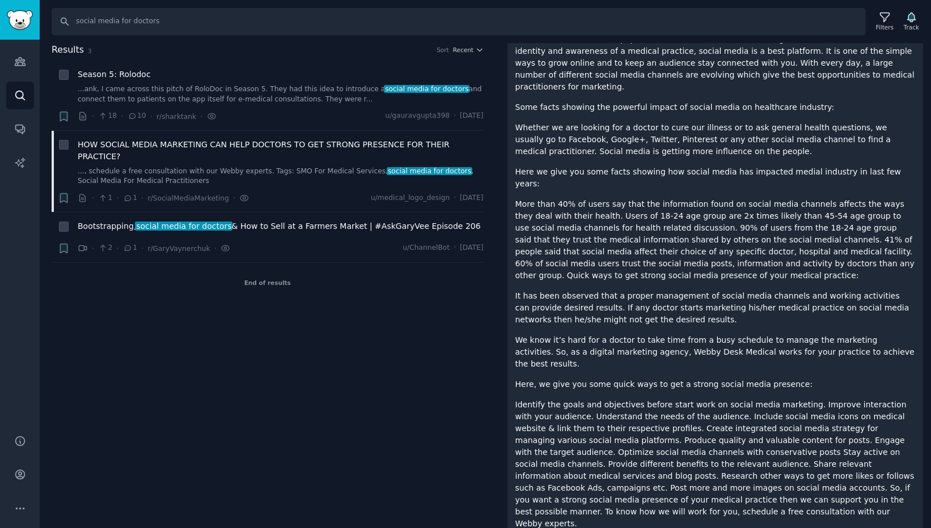
drag, startPoint x: 880, startPoint y: 486, endPoint x: 732, endPoint y: 489, distance: 148.5
copy p "Social Media For Medical Practitioners"
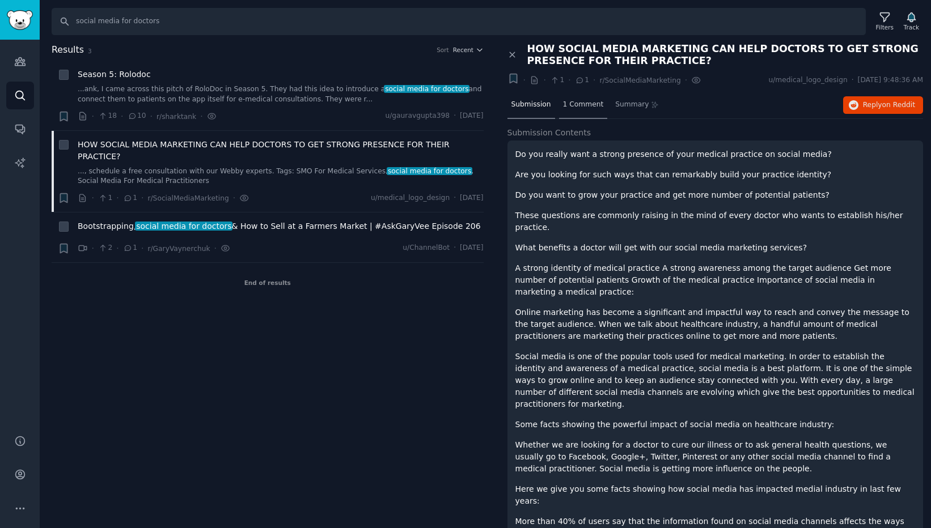
click at [584, 105] on span "1 Comment" at bounding box center [583, 105] width 41 height 10
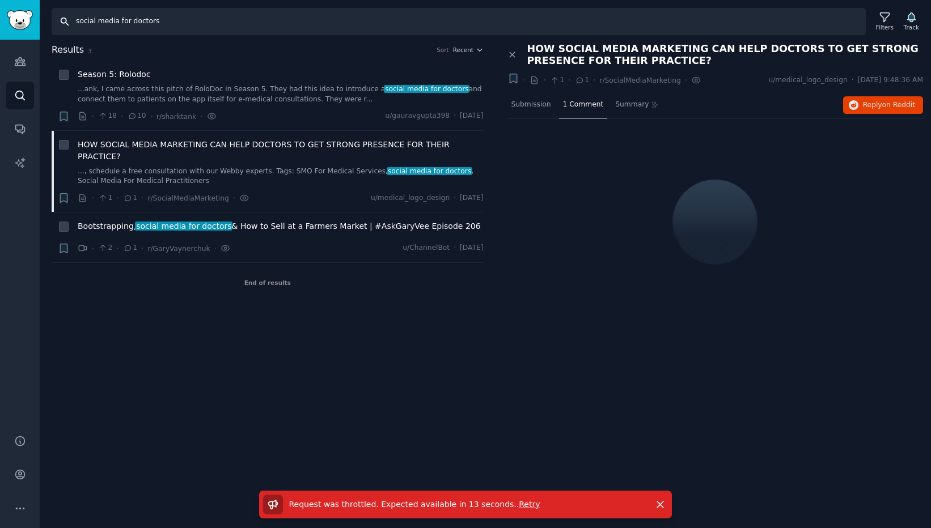
click at [142, 23] on input "social media for doctors" at bounding box center [459, 21] width 814 height 27
paste input "Social Media For Medical Practitione"
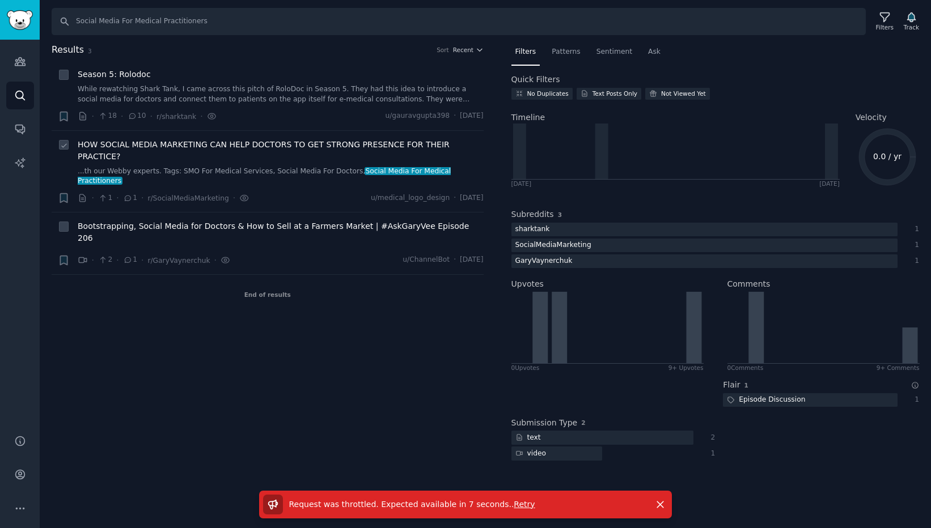
click at [278, 167] on link "...th our Webby experts. Tags: SMO For Medical Services, Social Media For Docto…" at bounding box center [281, 177] width 406 height 20
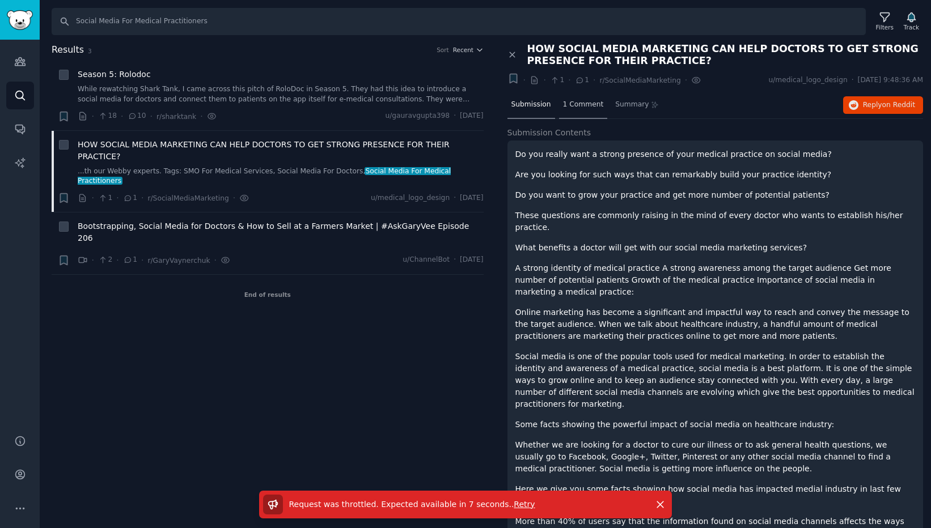
click at [582, 105] on span "1 Comment" at bounding box center [583, 105] width 41 height 10
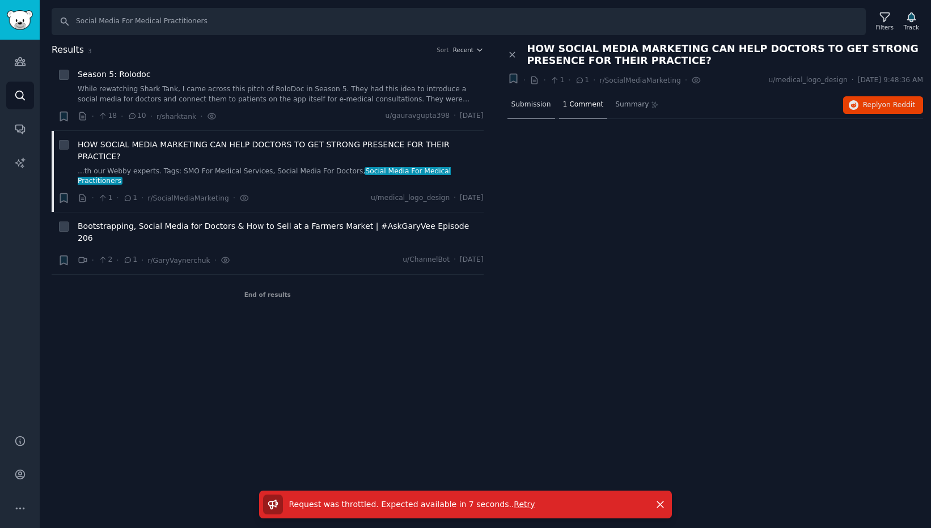
click at [530, 101] on span "Submission" at bounding box center [531, 105] width 40 height 10
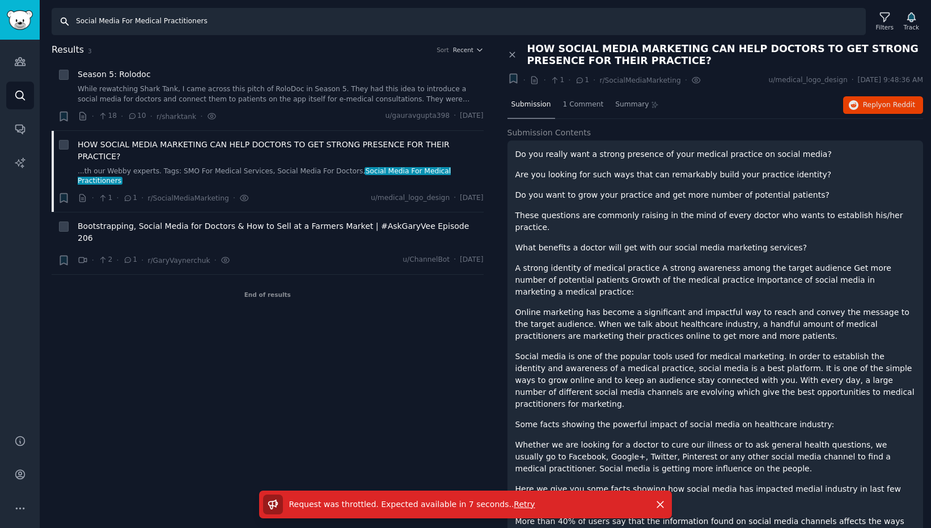
click at [140, 23] on input "Social Media For Medical Practitioners" at bounding box center [459, 21] width 814 height 27
click at [118, 24] on input "Social Media For Medical Practitioners" at bounding box center [459, 21] width 814 height 27
drag, startPoint x: 121, startPoint y: 24, endPoint x: 39, endPoint y: 20, distance: 82.3
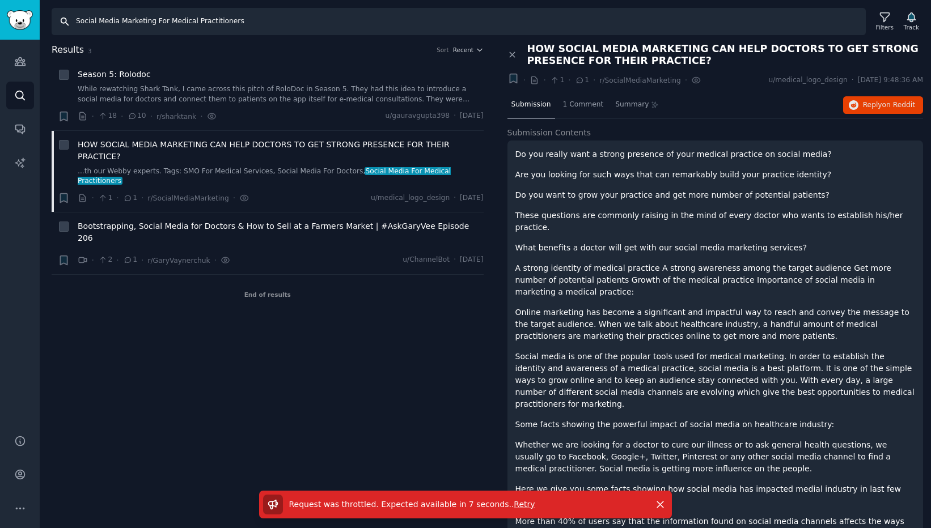
click at [39, 20] on div "Conversations Audiences Search Conversations AI Reports Help Account More Searc…" at bounding box center [465, 264] width 931 height 528
type input "Marketing For Medical Practitioners"
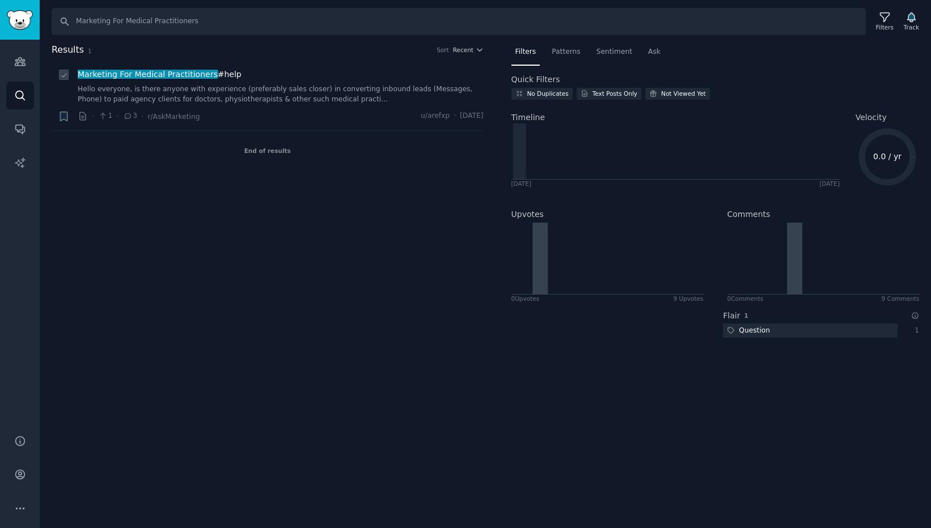
click at [175, 94] on link "Hello everyone, is there anyone with experience (preferably sales closer) in co…" at bounding box center [281, 94] width 406 height 20
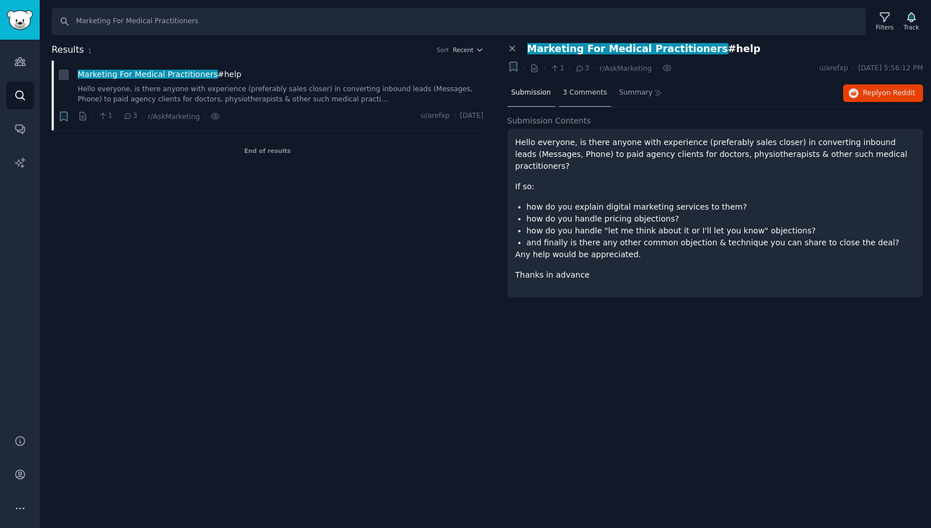
click at [584, 97] on div "3 Comments" at bounding box center [585, 93] width 52 height 27
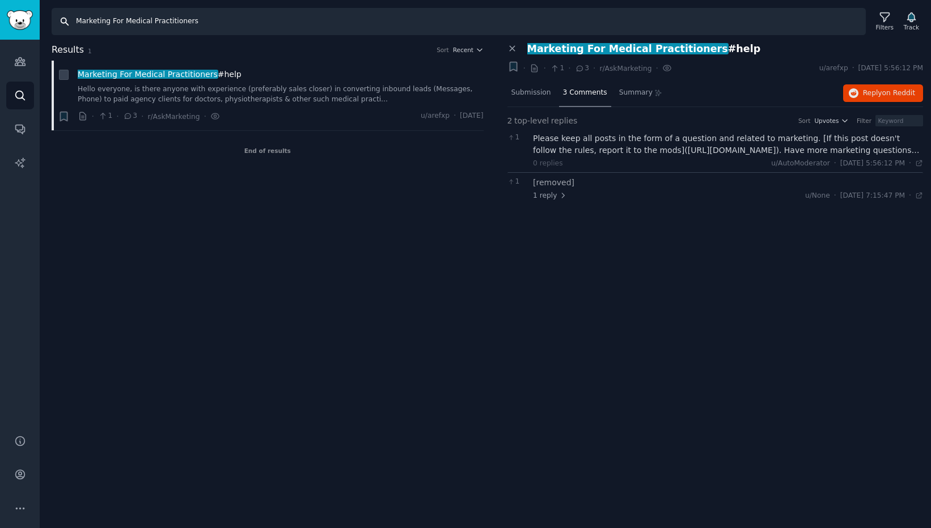
click at [133, 24] on input "Marketing For Medical Practitioners" at bounding box center [459, 21] width 814 height 27
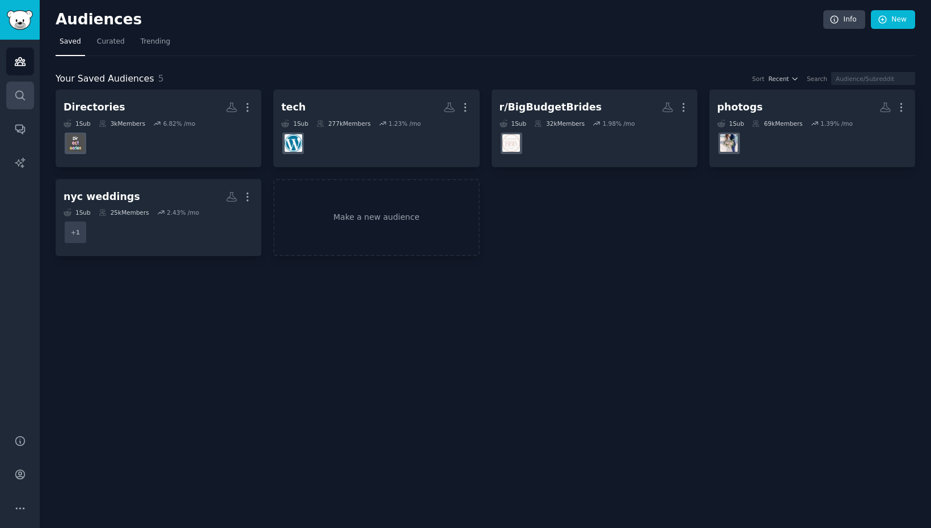
click at [23, 96] on icon "Sidebar" at bounding box center [19, 95] width 9 height 9
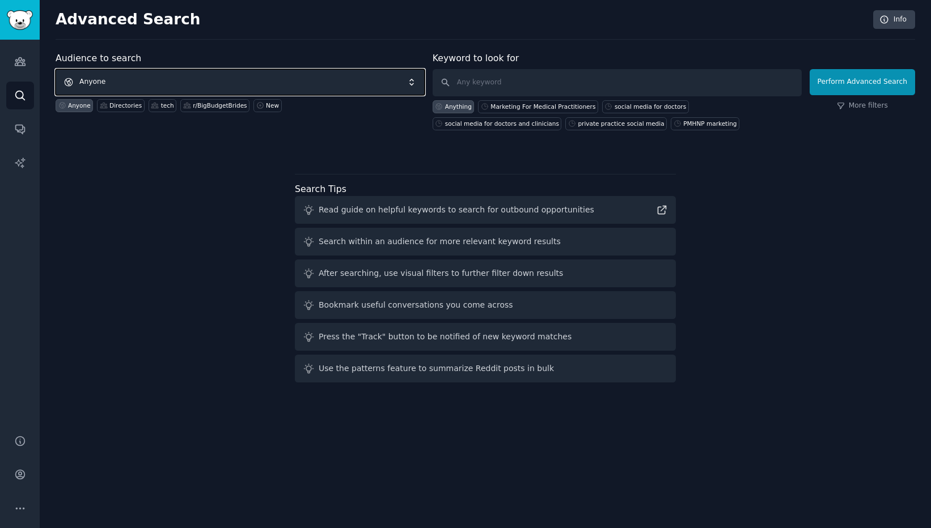
click at [122, 80] on span "Anyone" at bounding box center [240, 82] width 369 height 26
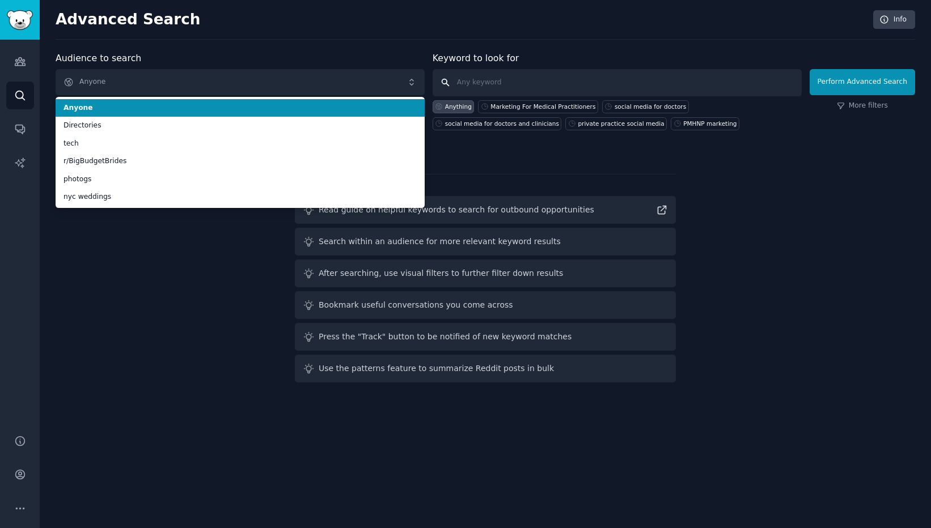
click at [517, 74] on input "text" at bounding box center [616, 82] width 369 height 27
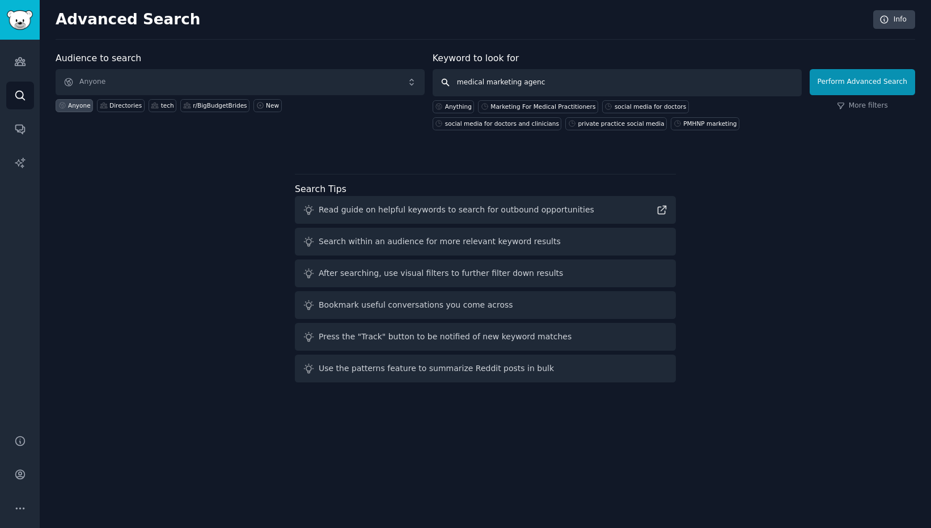
type input "medical marketing agency"
click button "Perform Advanced Search" at bounding box center [861, 82] width 105 height 26
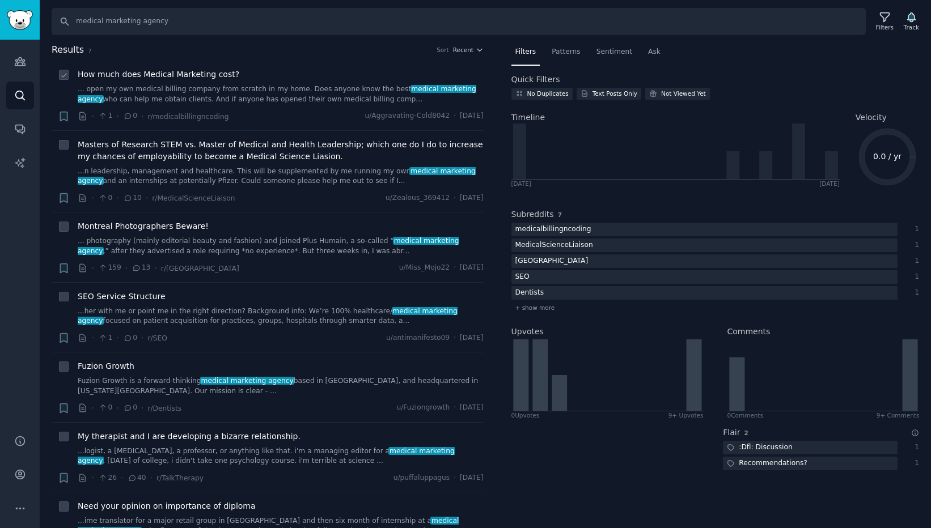
click at [245, 94] on link "... open my own medical billing company from scratch in my home. Does anyone kn…" at bounding box center [281, 94] width 406 height 20
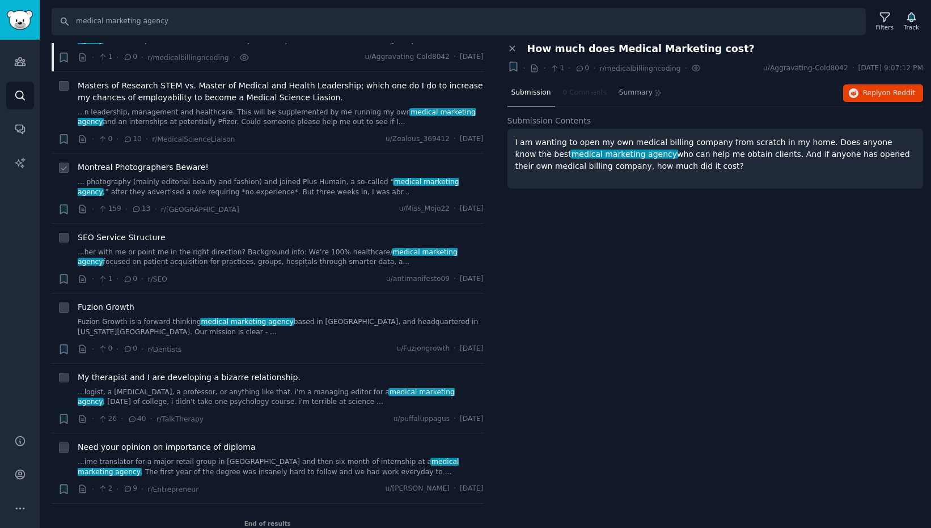
scroll to position [74, 0]
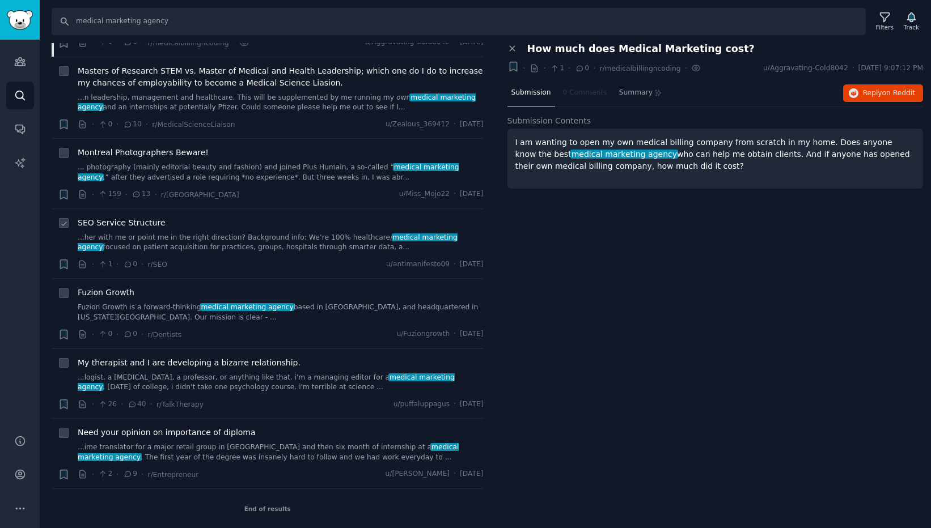
click at [260, 235] on link "...her with me or point me in the right direction? Background info: We’re 100% …" at bounding box center [281, 243] width 406 height 20
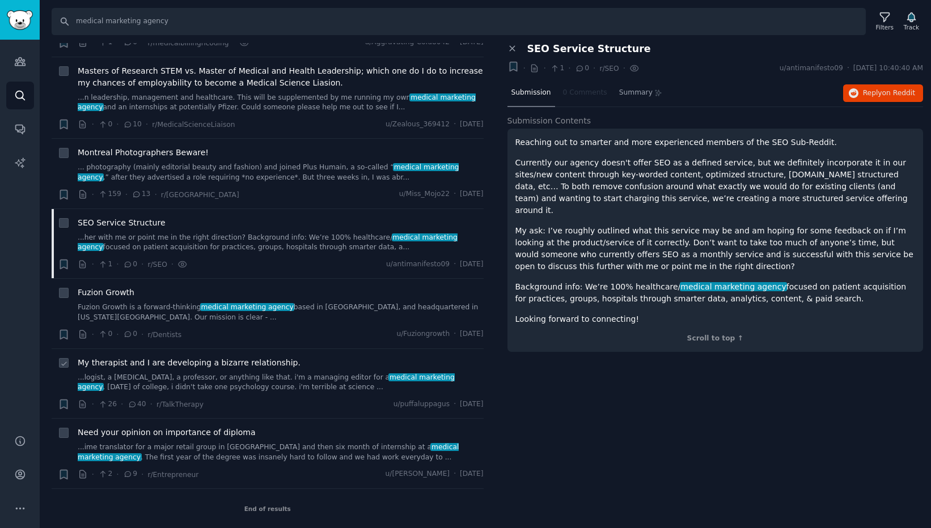
click at [244, 378] on link "...logist, a psychiatrist, a professor, or anything like that. i'm a managing e…" at bounding box center [281, 383] width 406 height 20
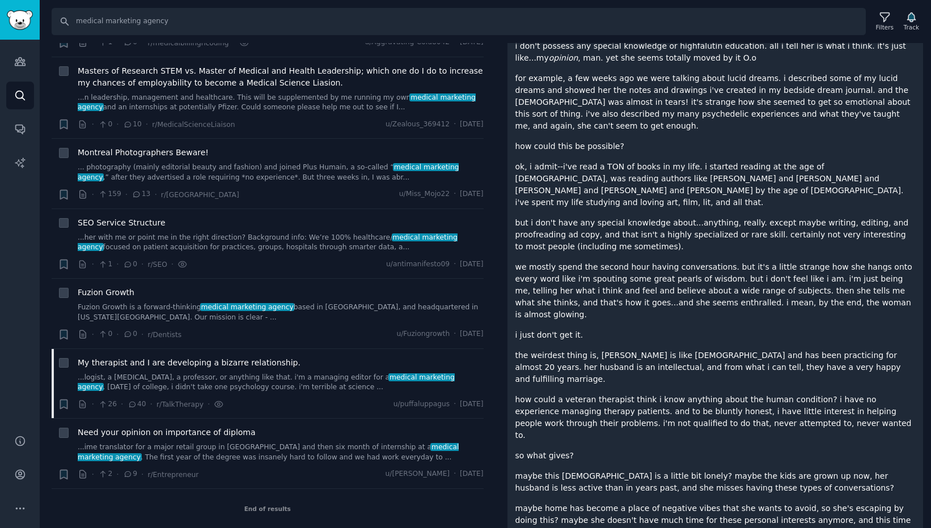
scroll to position [710, 0]
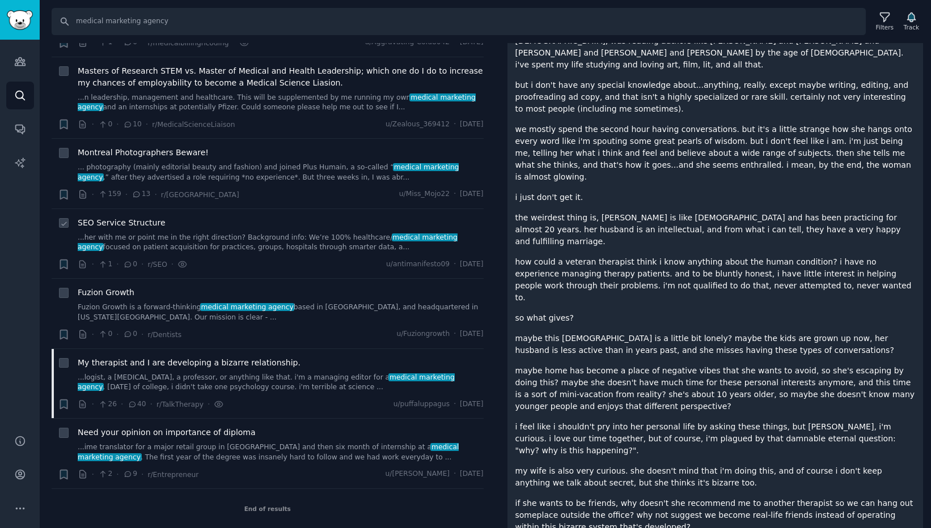
click at [197, 252] on div "SEO Service Structure ...her with me or point me in the right direction? Backgr…" at bounding box center [281, 244] width 406 height 54
click at [213, 237] on link "...her with me or point me in the right direction? Background info: We’re 100% …" at bounding box center [281, 243] width 406 height 20
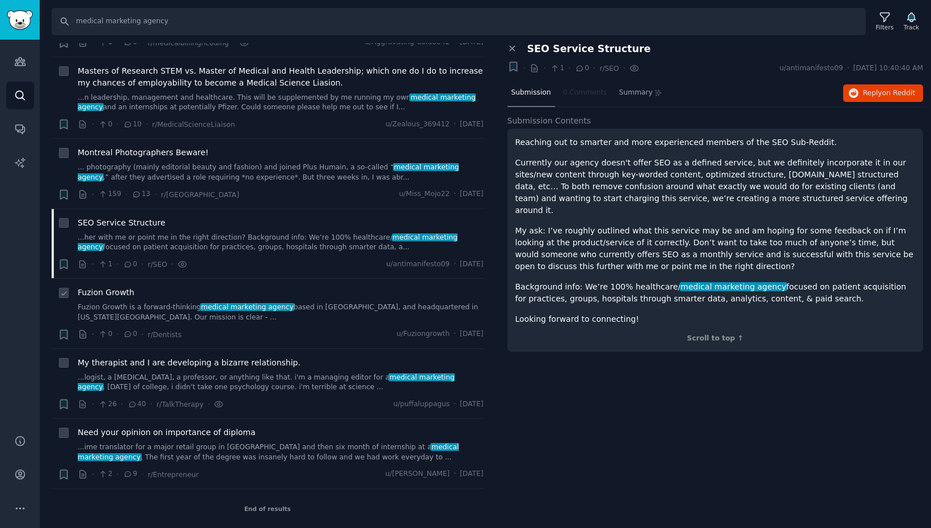
click at [168, 308] on link "Fuzion Growth is a forward-thinking medical marketing agency based in the Unite…" at bounding box center [281, 313] width 406 height 20
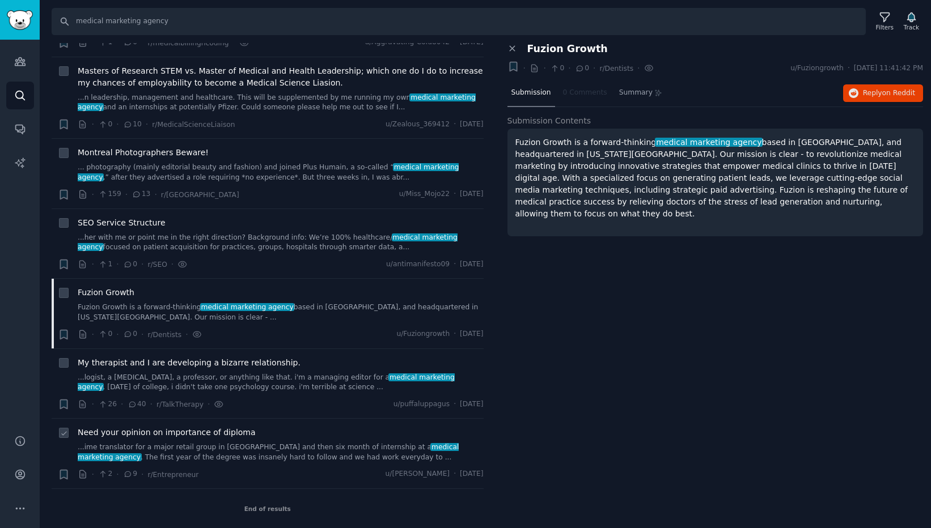
click at [227, 452] on link "...ime translator for a major retail group in Europe and then six month of inte…" at bounding box center [281, 453] width 406 height 20
